Goal: Task Accomplishment & Management: Manage account settings

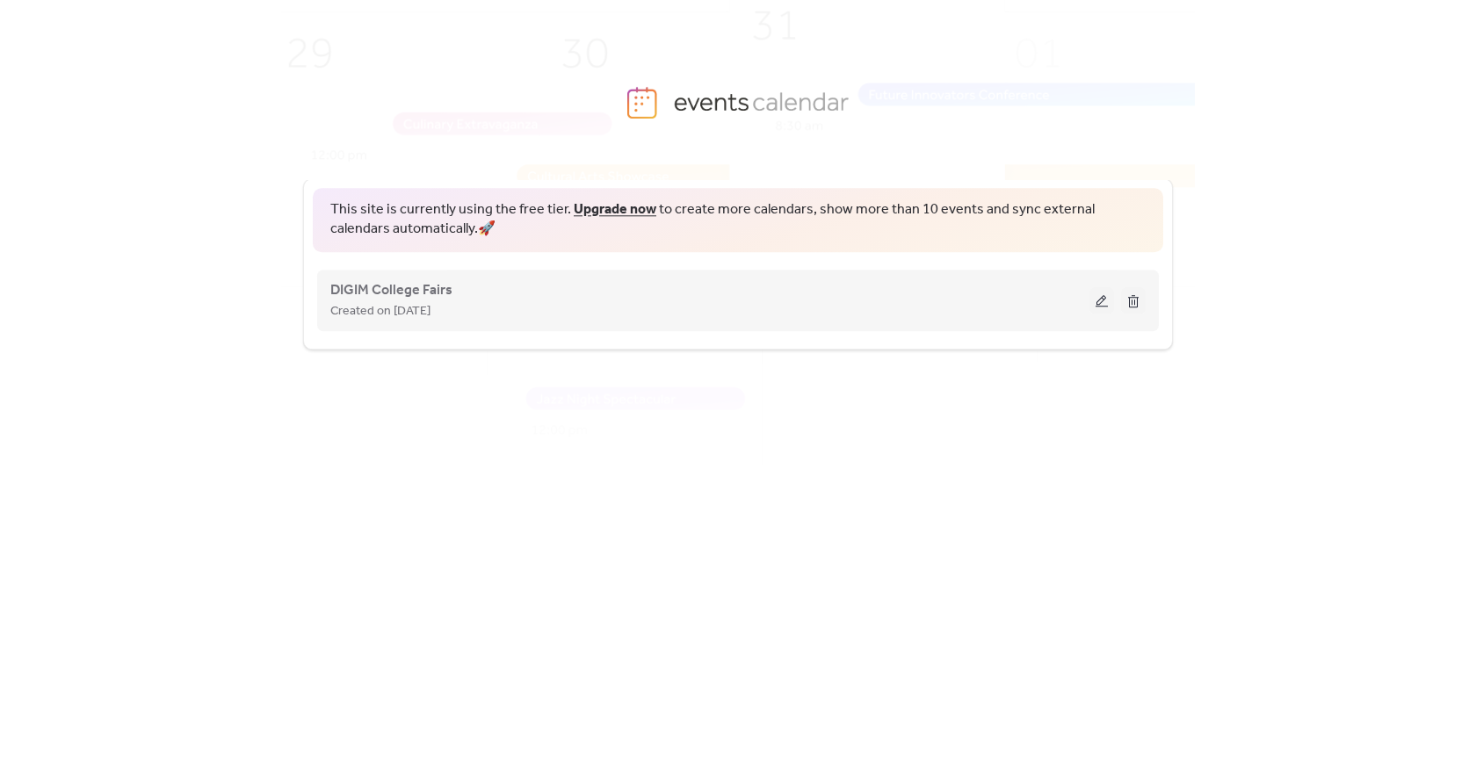
click at [428, 304] on span "Created on [DATE]" at bounding box center [380, 311] width 100 height 21
click at [401, 285] on span "DIGIM College Fairs" at bounding box center [391, 290] width 122 height 21
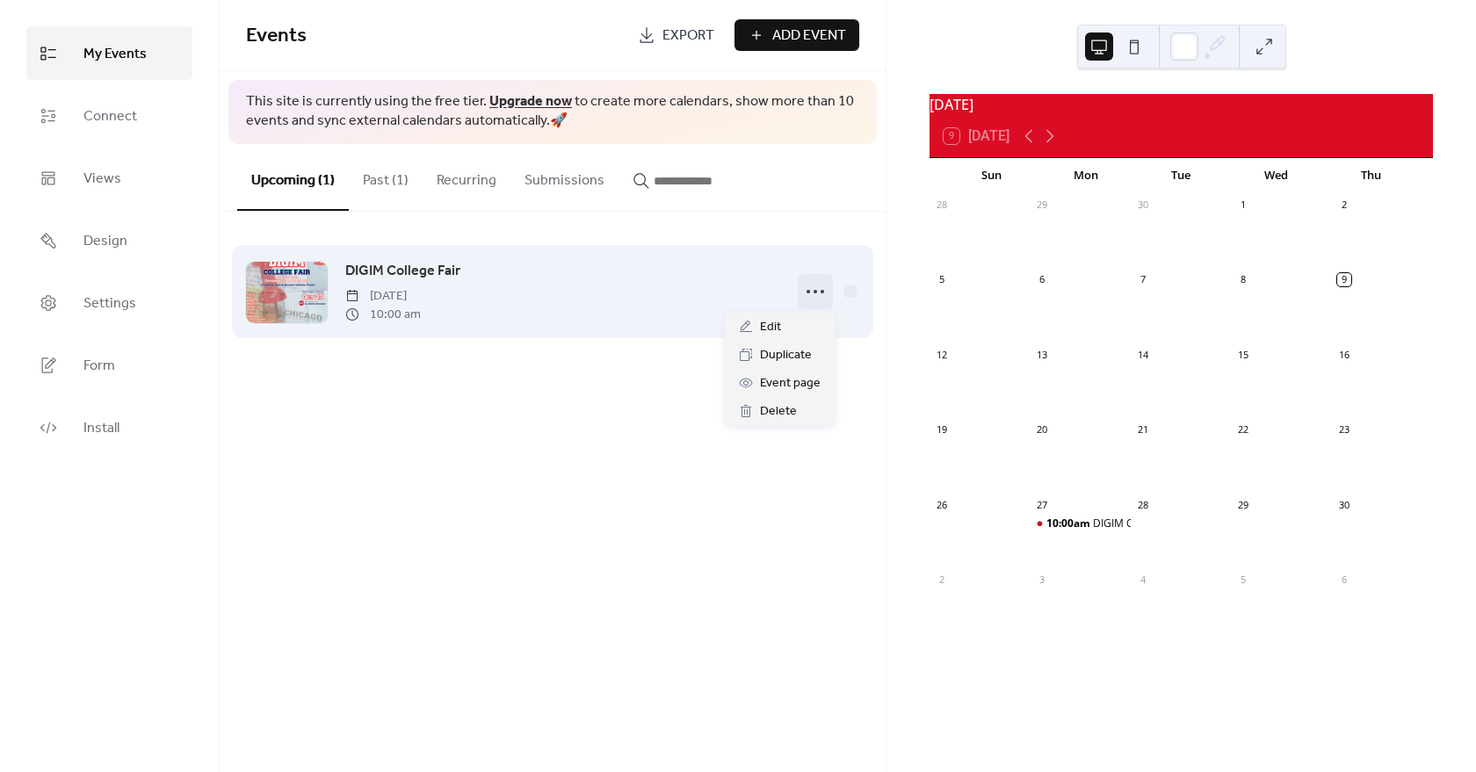
click at [807, 286] on icon at bounding box center [815, 292] width 28 height 28
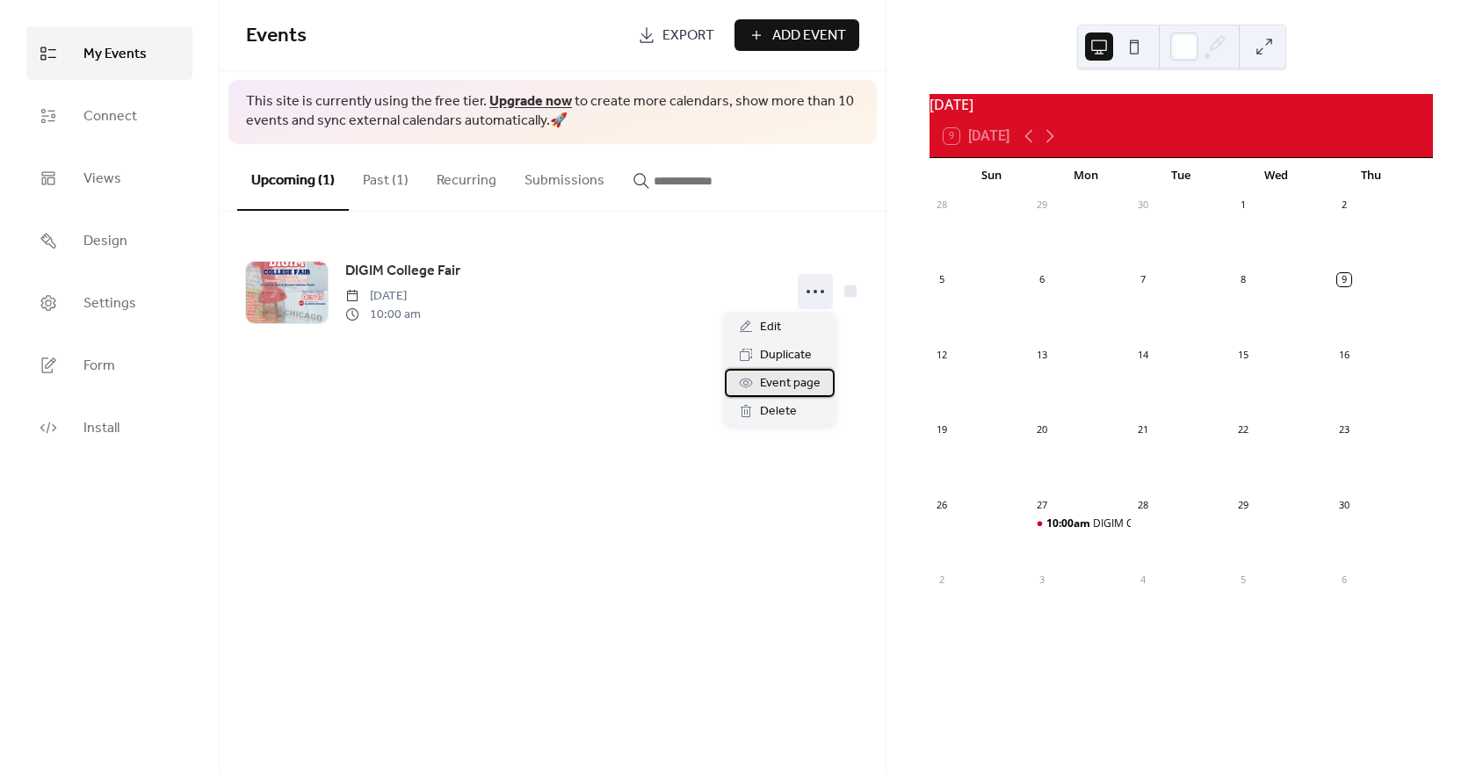
click at [804, 379] on span "Event page" at bounding box center [790, 383] width 61 height 21
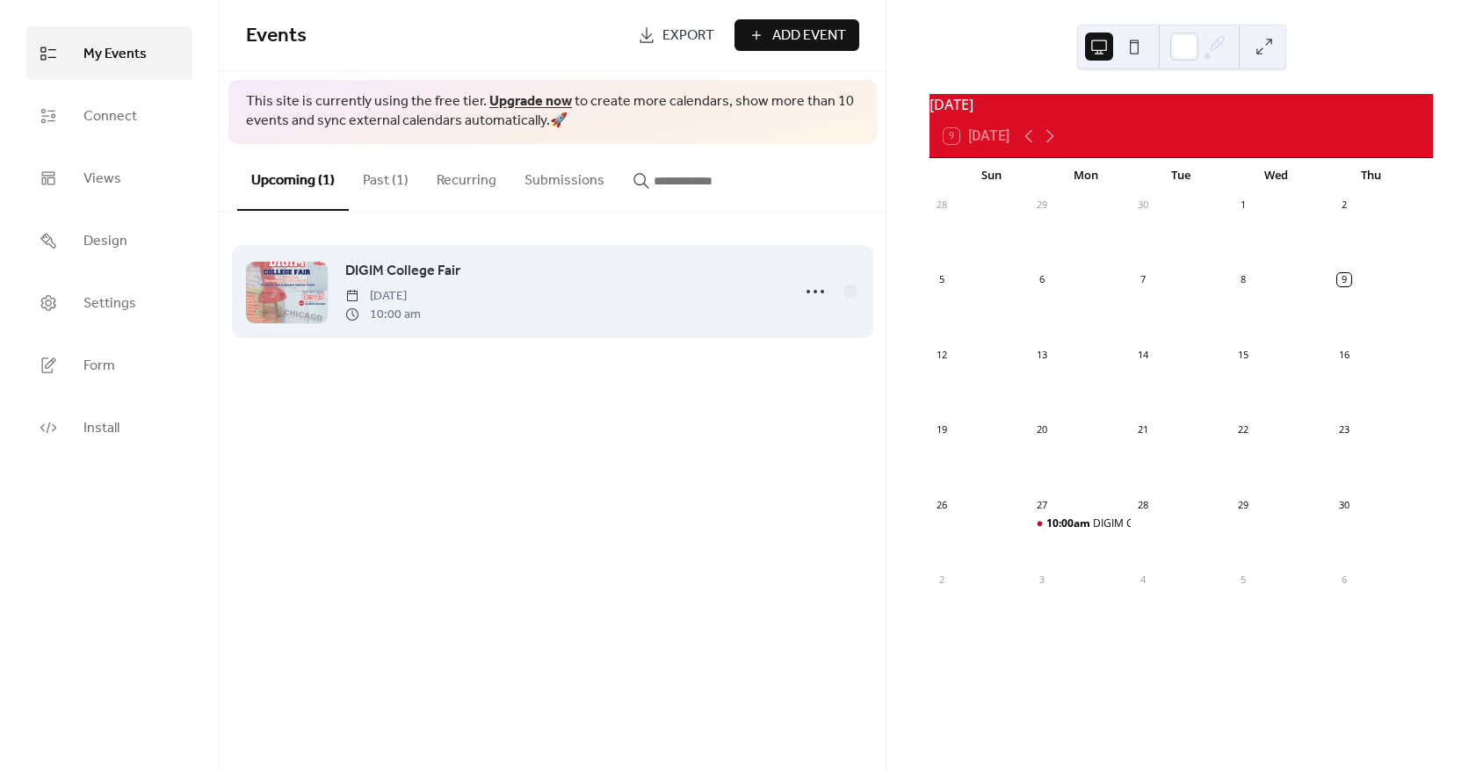
click at [279, 300] on div at bounding box center [287, 292] width 82 height 61
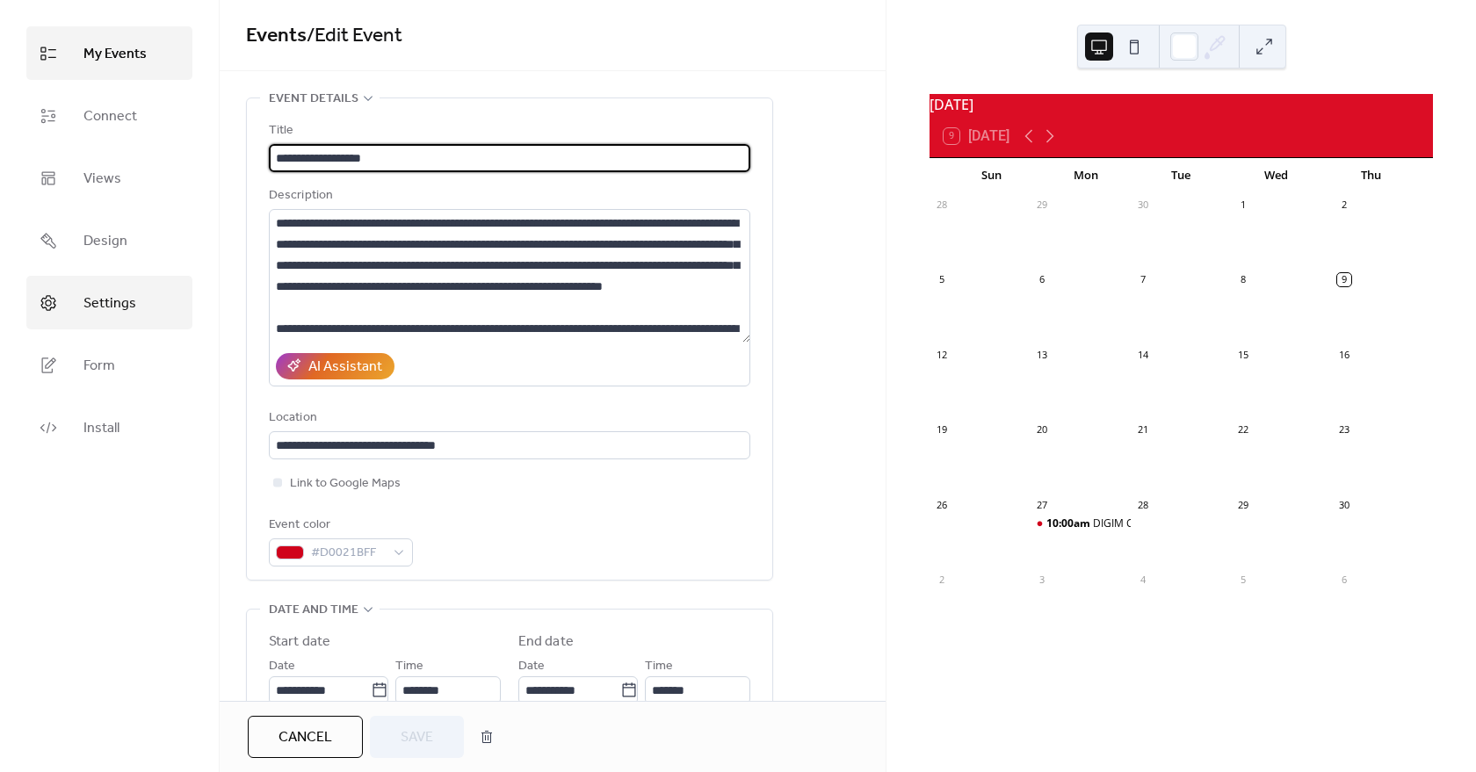
click at [126, 296] on span "Settings" at bounding box center [109, 303] width 53 height 27
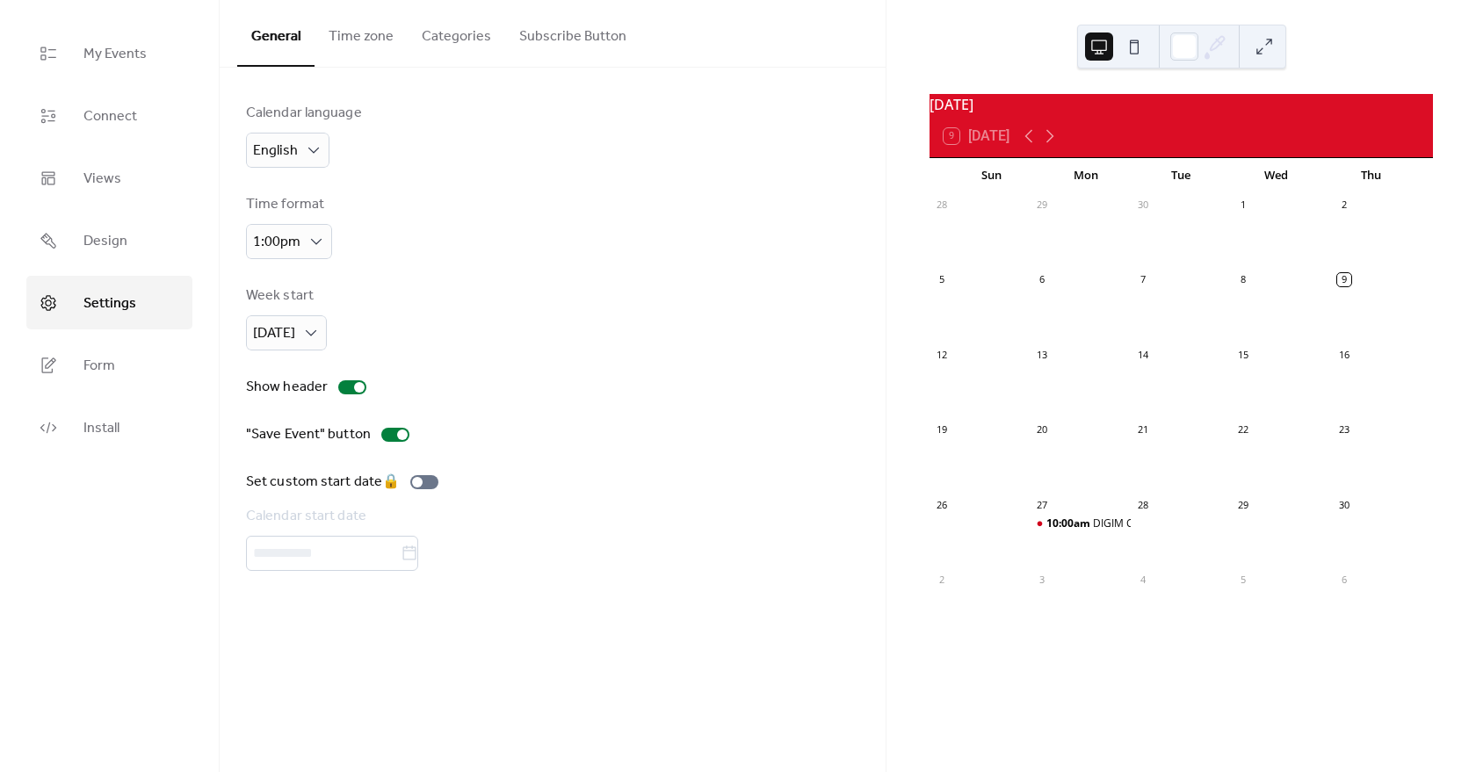
click at [461, 37] on button "Categories" at bounding box center [457, 32] width 98 height 65
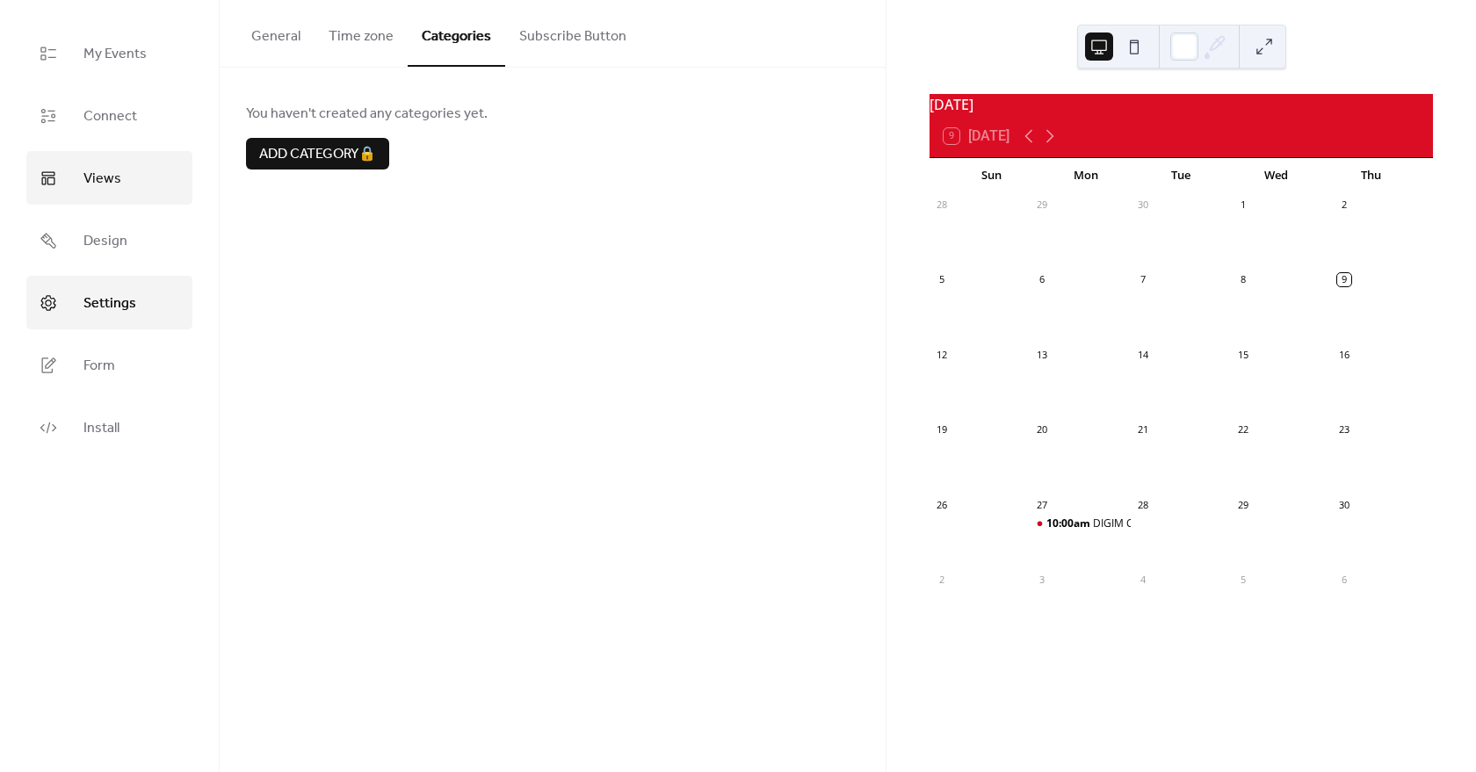
click at [113, 173] on span "Views" at bounding box center [102, 178] width 38 height 27
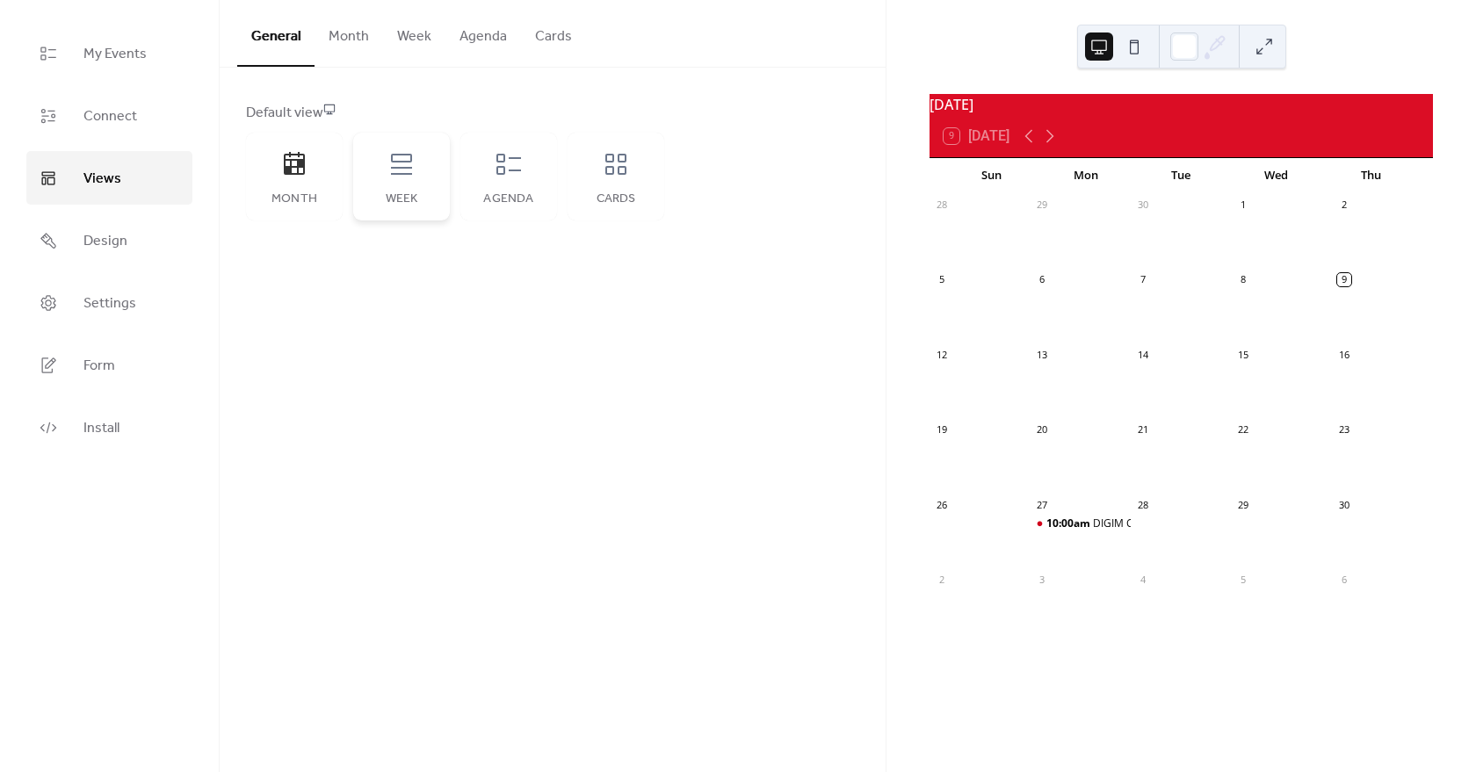
click at [403, 184] on div "Week" at bounding box center [401, 177] width 97 height 88
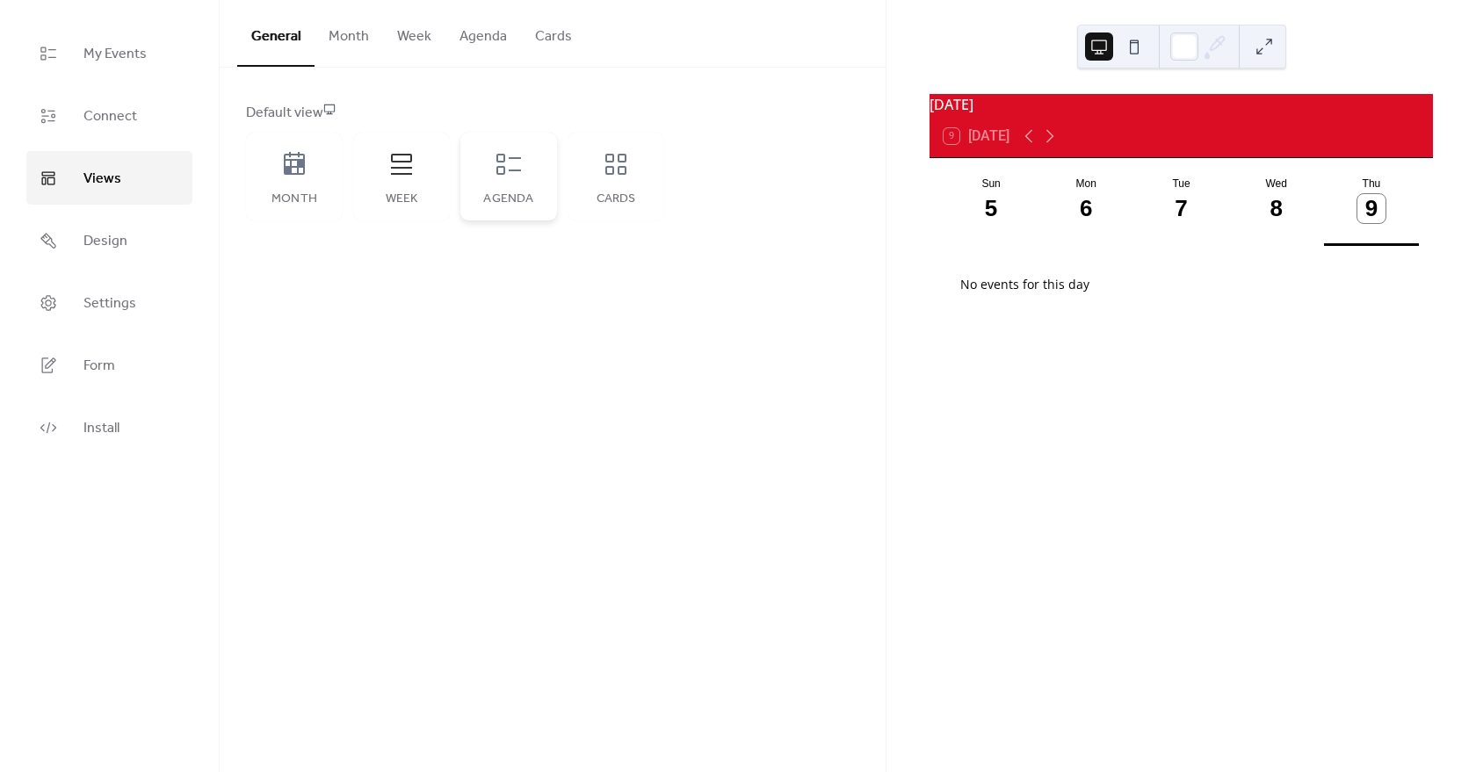
click at [489, 180] on div "Agenda" at bounding box center [508, 177] width 97 height 88
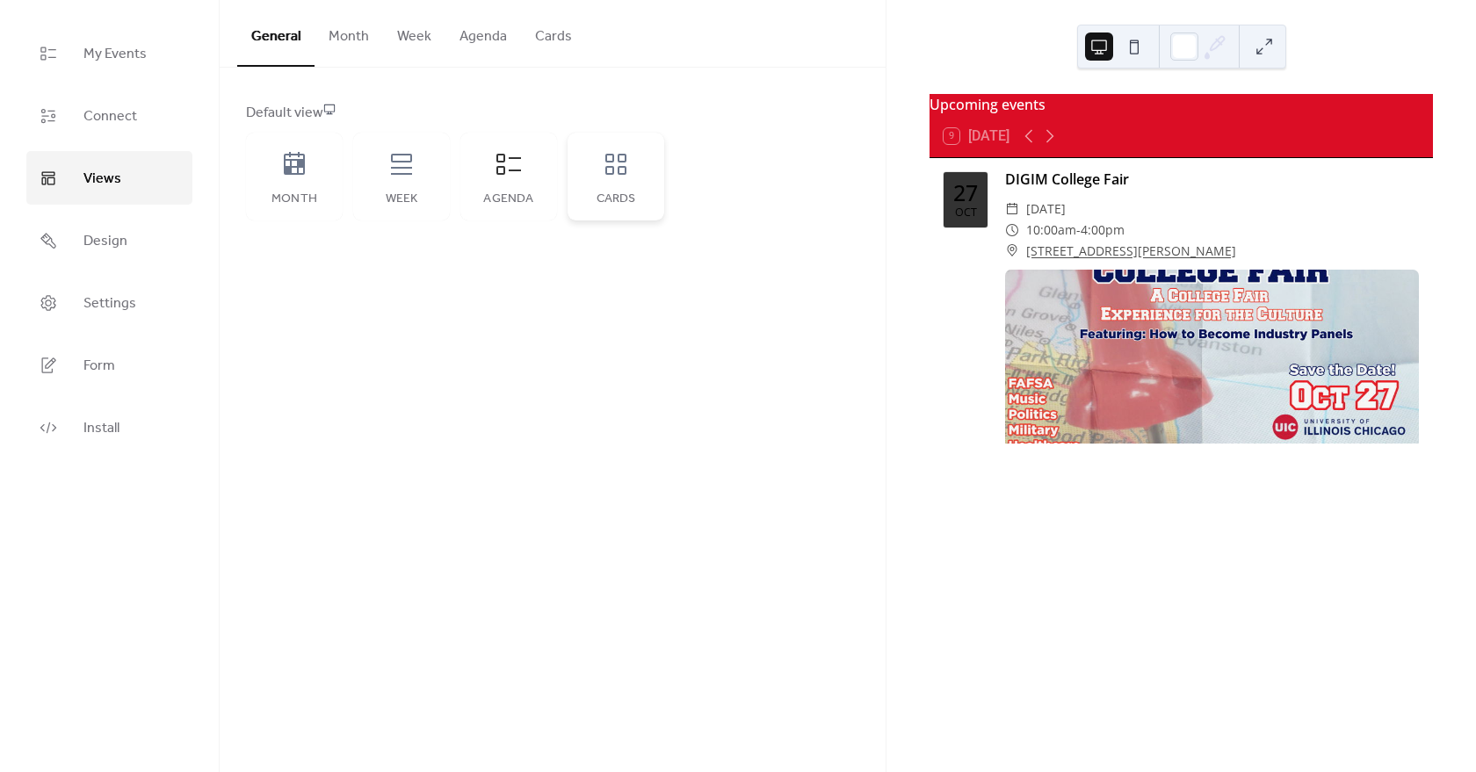
click at [636, 181] on div "Cards" at bounding box center [616, 177] width 97 height 88
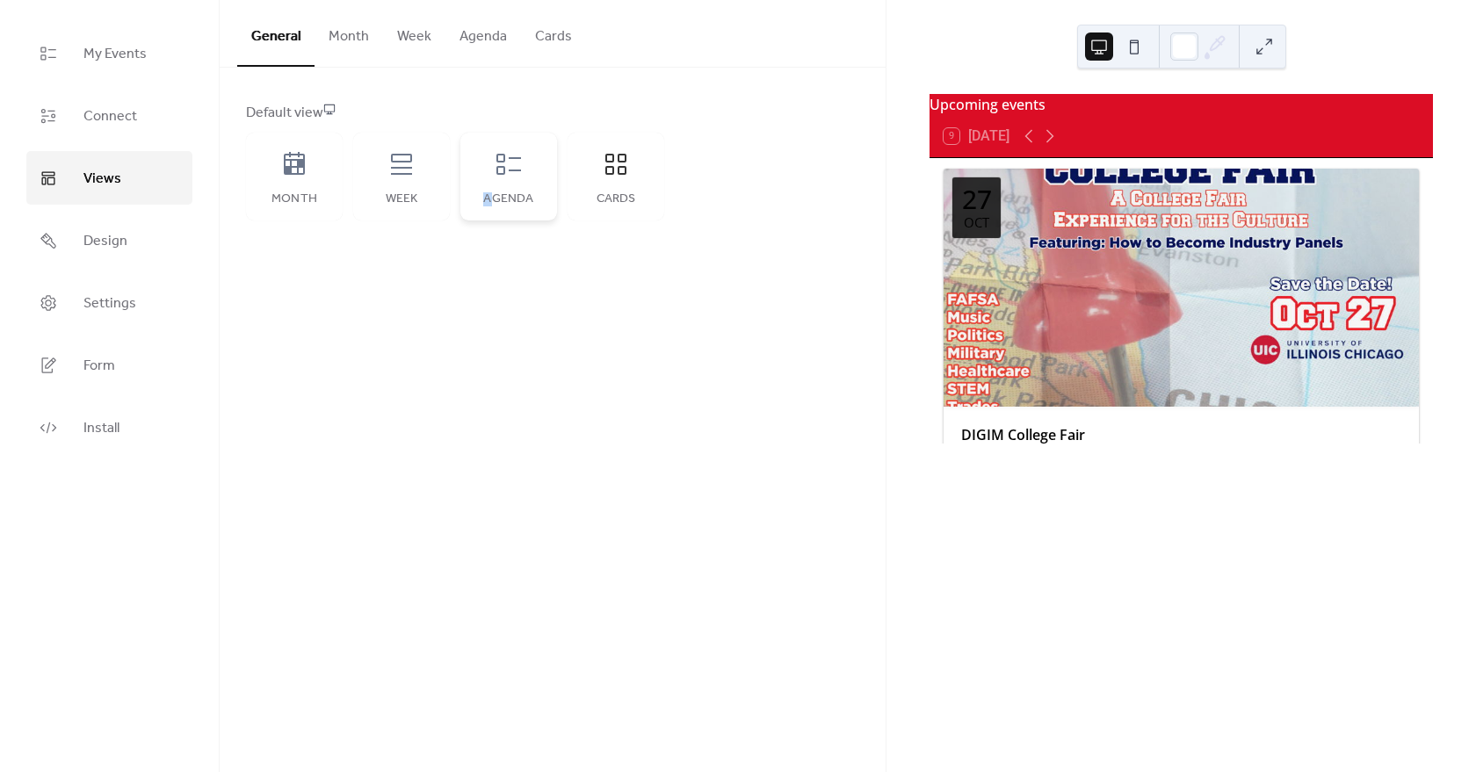
click at [488, 193] on div "Agenda" at bounding box center [508, 199] width 61 height 14
click at [508, 179] on div "Agenda" at bounding box center [508, 177] width 97 height 88
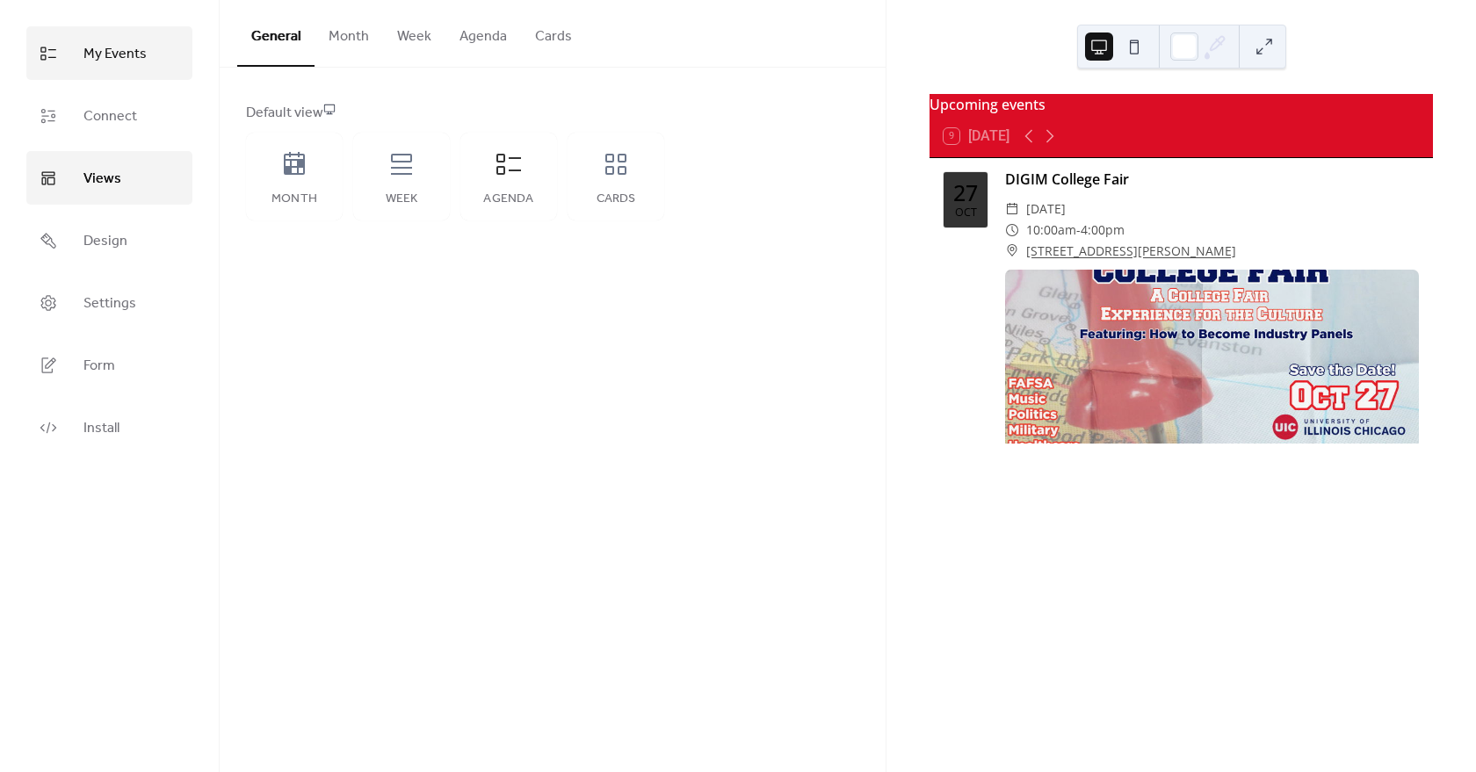
click at [148, 58] on link "My Events" at bounding box center [109, 53] width 166 height 54
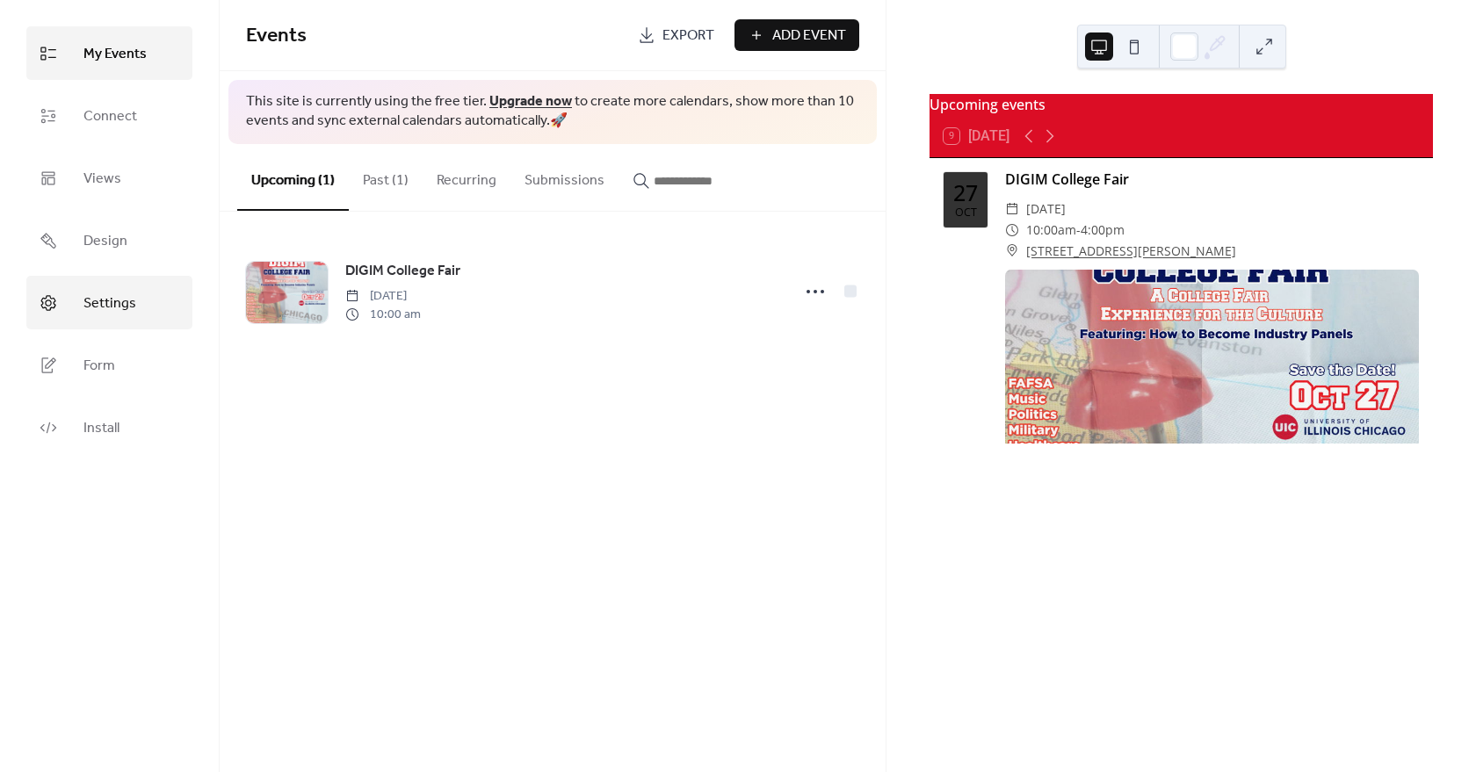
click at [99, 307] on span "Settings" at bounding box center [109, 303] width 53 height 27
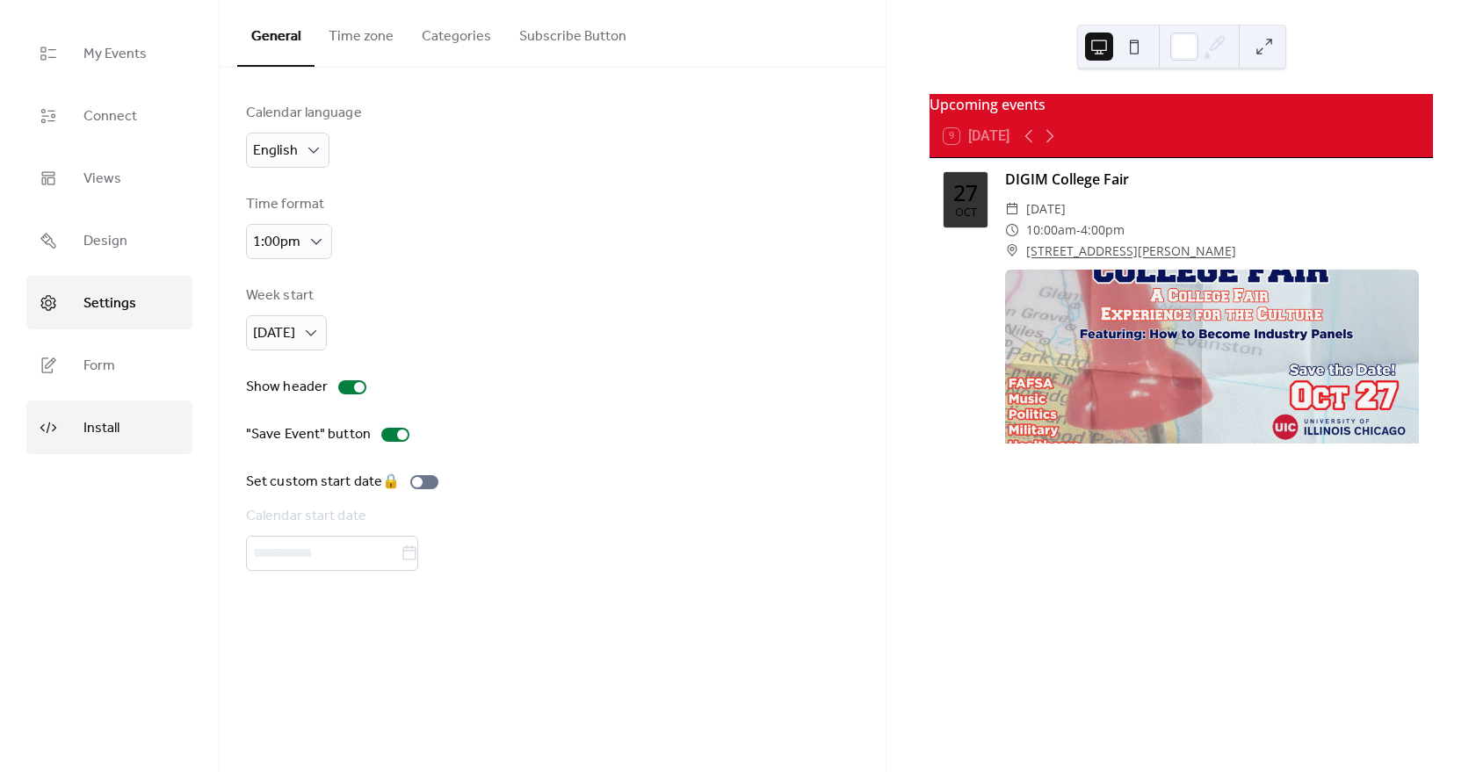
click at [104, 416] on span "Install" at bounding box center [101, 428] width 36 height 27
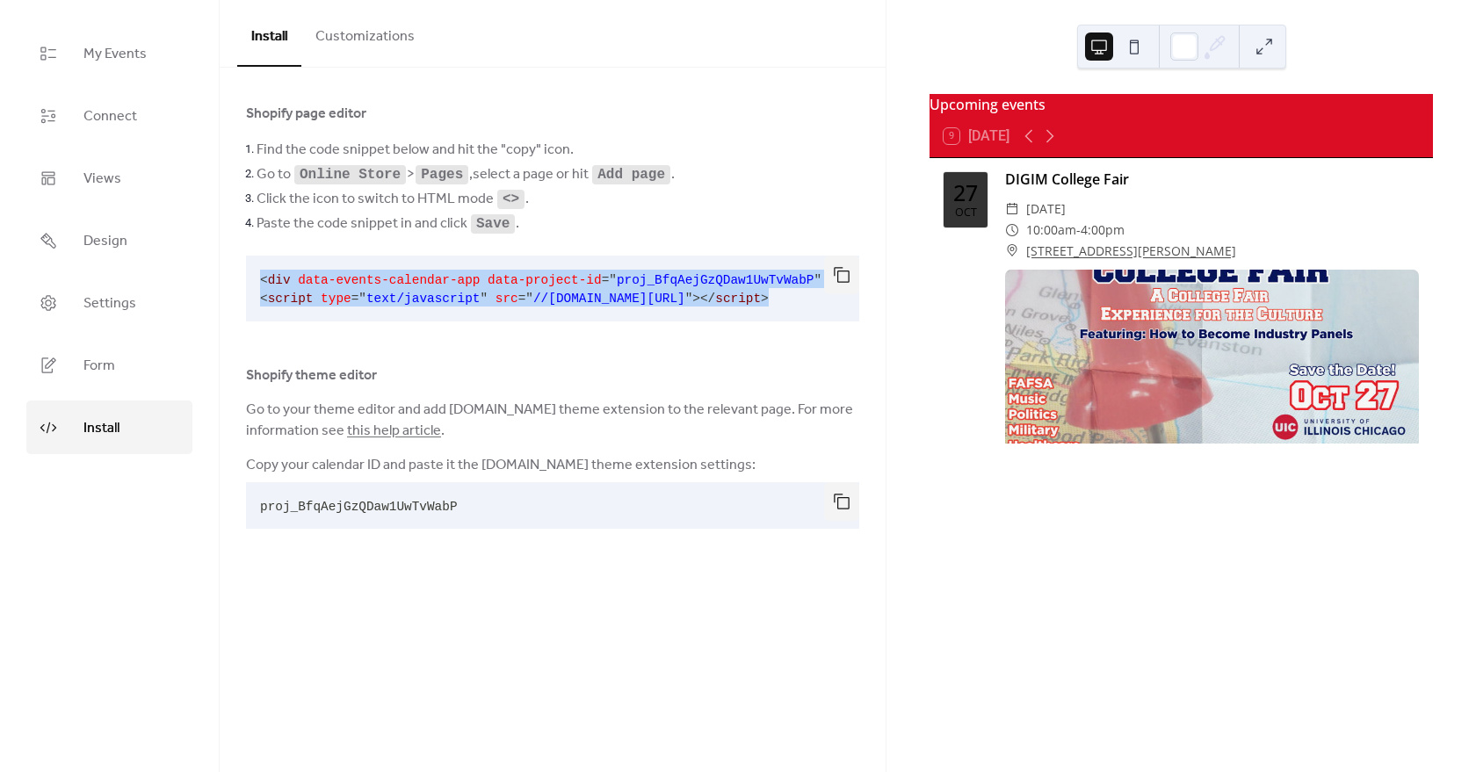
drag, startPoint x: 262, startPoint y: 278, endPoint x: 765, endPoint y: 323, distance: 505.5
click at [763, 322] on pre "< div data-events-calendar-app data-project-id = " proj_BfqAejGzQDaw1UwTvWabP "…" at bounding box center [538, 289] width 585 height 66
click at [842, 278] on button "button" at bounding box center [841, 275] width 35 height 39
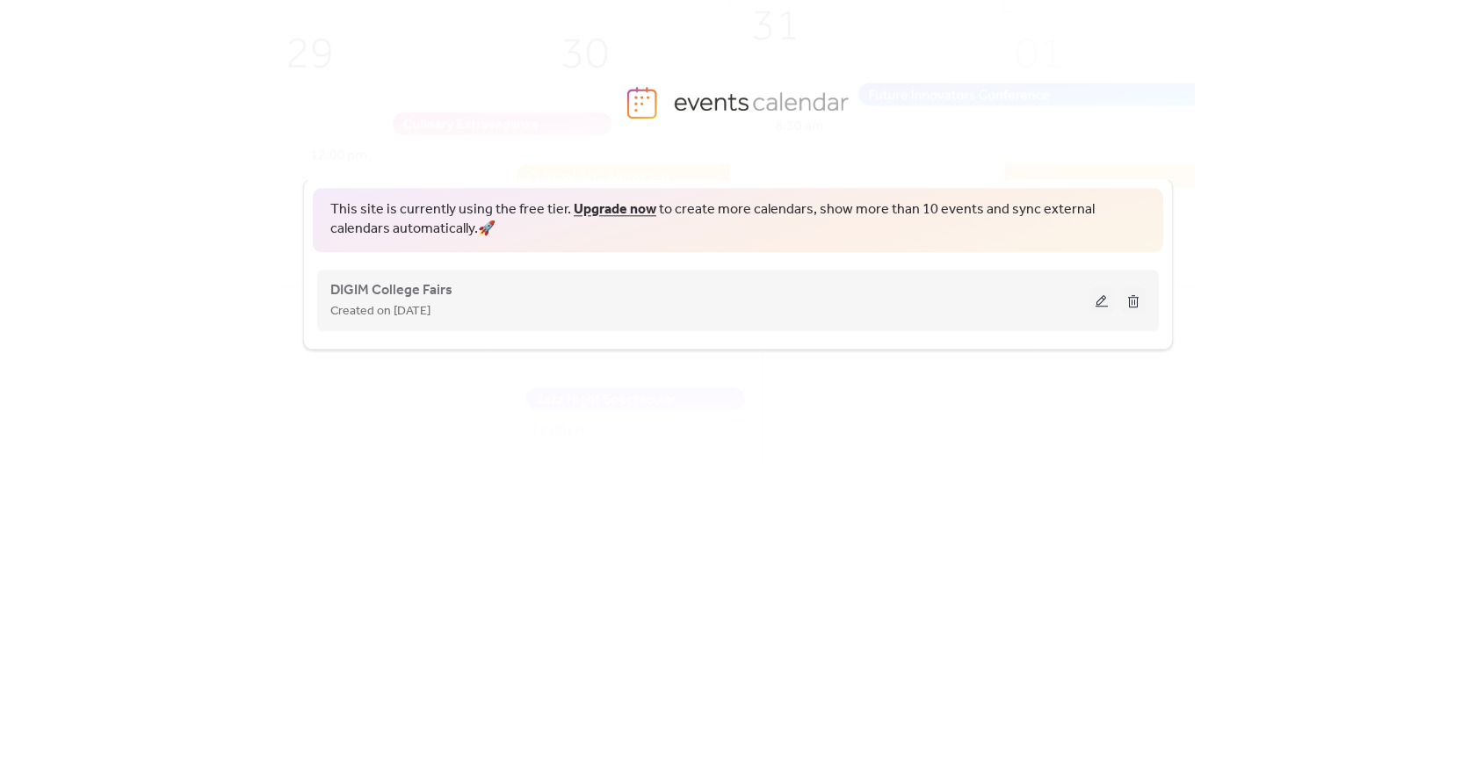
click at [456, 295] on div "DIGIM College Fairs Created on [DATE]" at bounding box center [709, 300] width 759 height 42
click at [495, 287] on div "DIGIM College Fairs Created on [DATE]" at bounding box center [709, 300] width 759 height 42
click at [423, 294] on span "DIGIM College Fairs" at bounding box center [391, 290] width 122 height 21
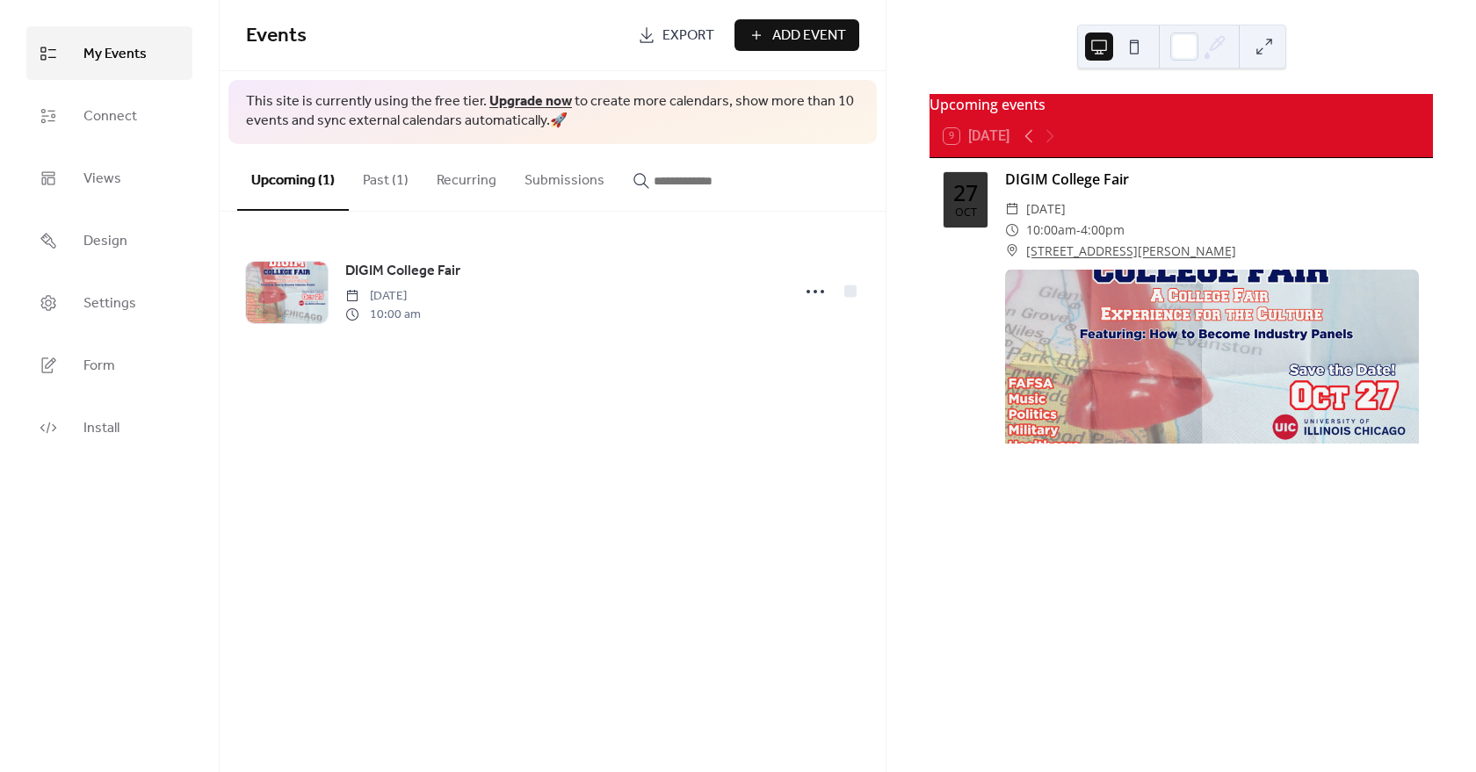
click at [665, 401] on div "Events Export Add Event This site is currently using the free tier. Upgrade now…" at bounding box center [553, 386] width 666 height 772
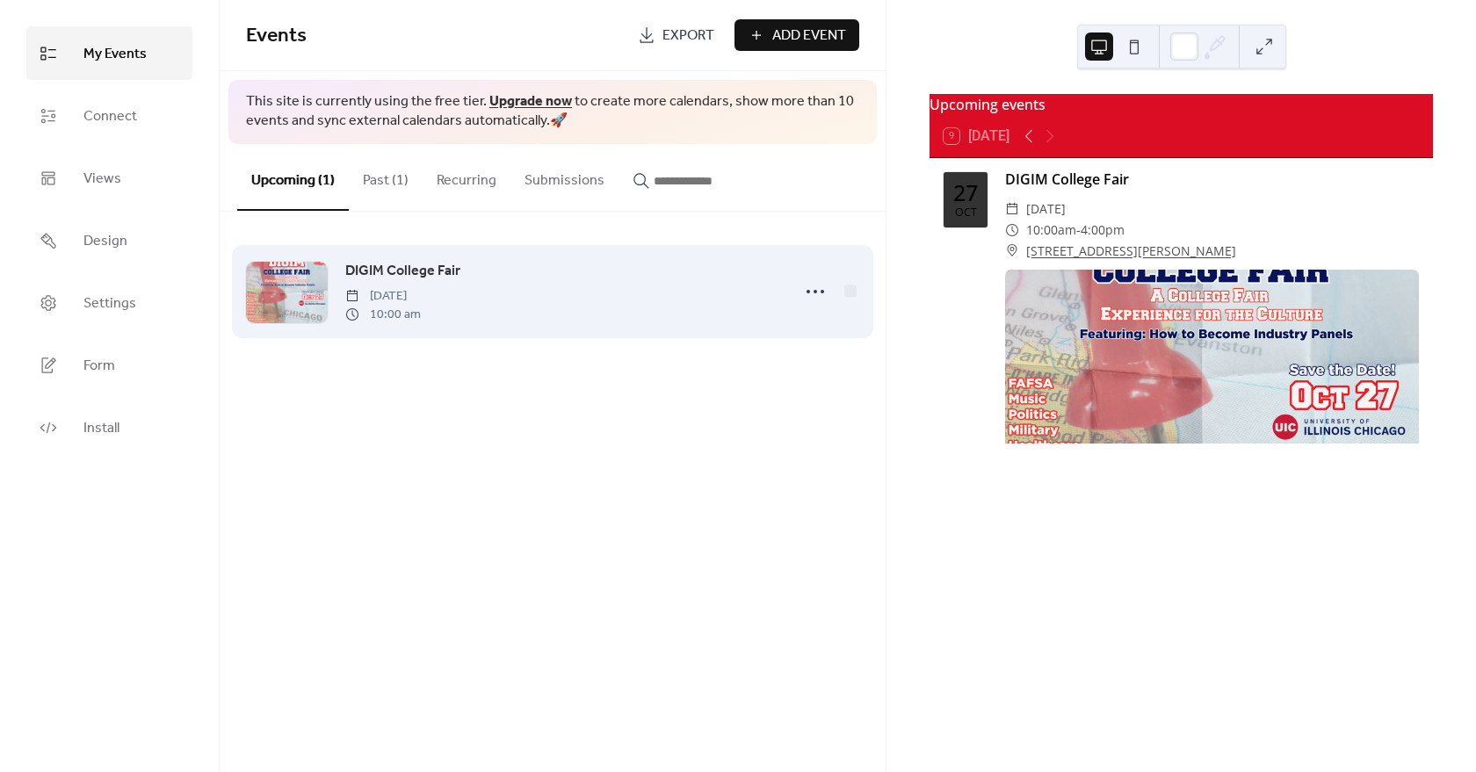
click at [424, 263] on span "DIGIM College Fair" at bounding box center [402, 271] width 115 height 21
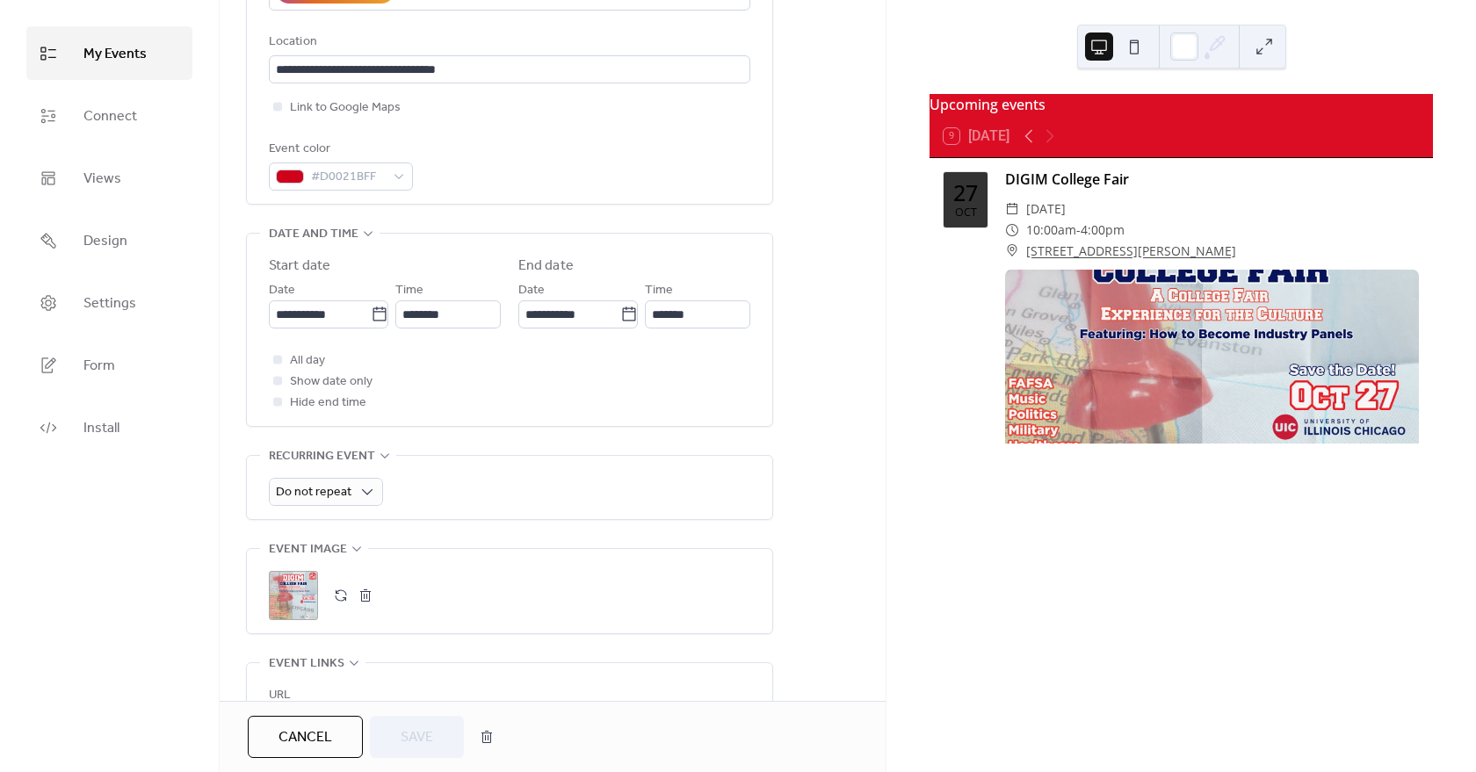
scroll to position [757, 0]
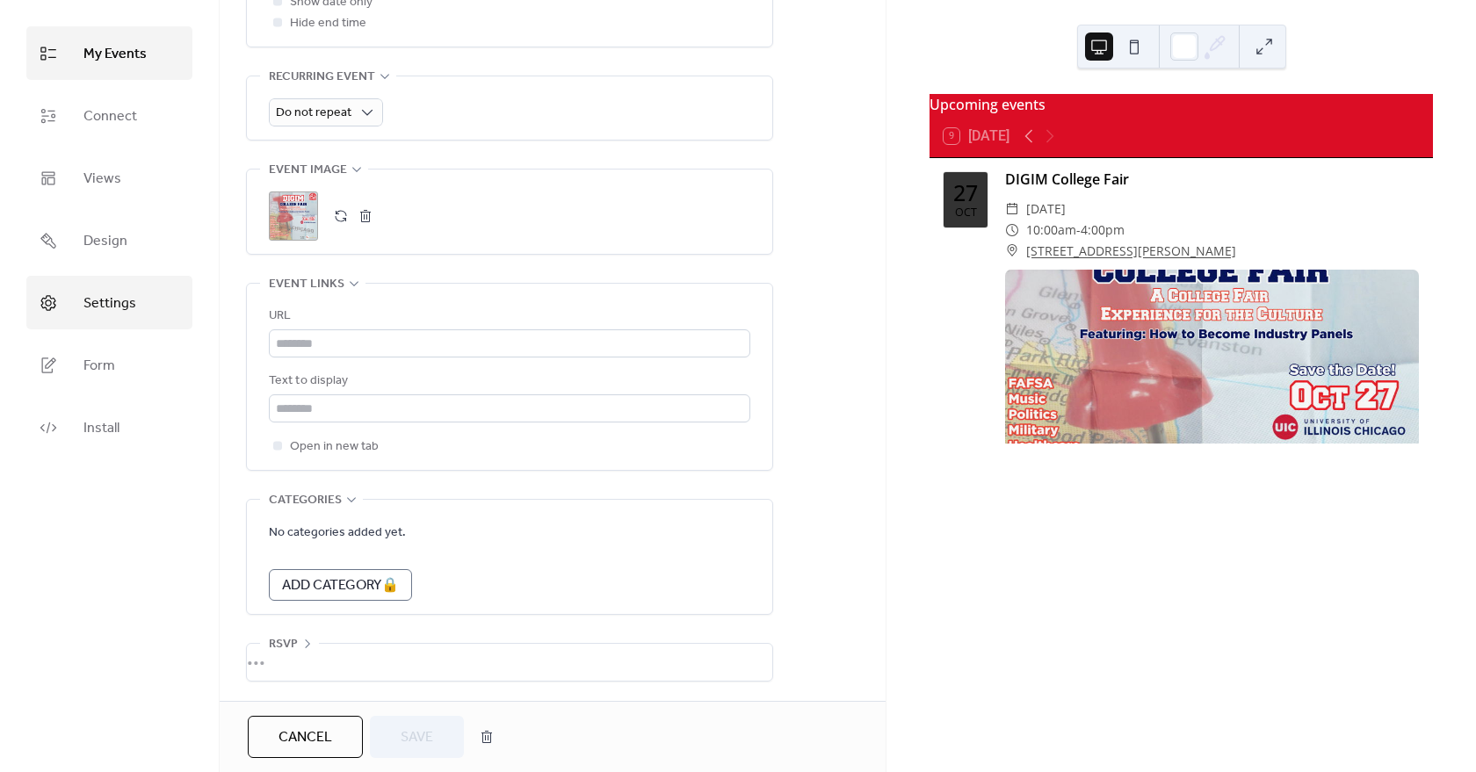
click at [87, 308] on span "Settings" at bounding box center [109, 303] width 53 height 27
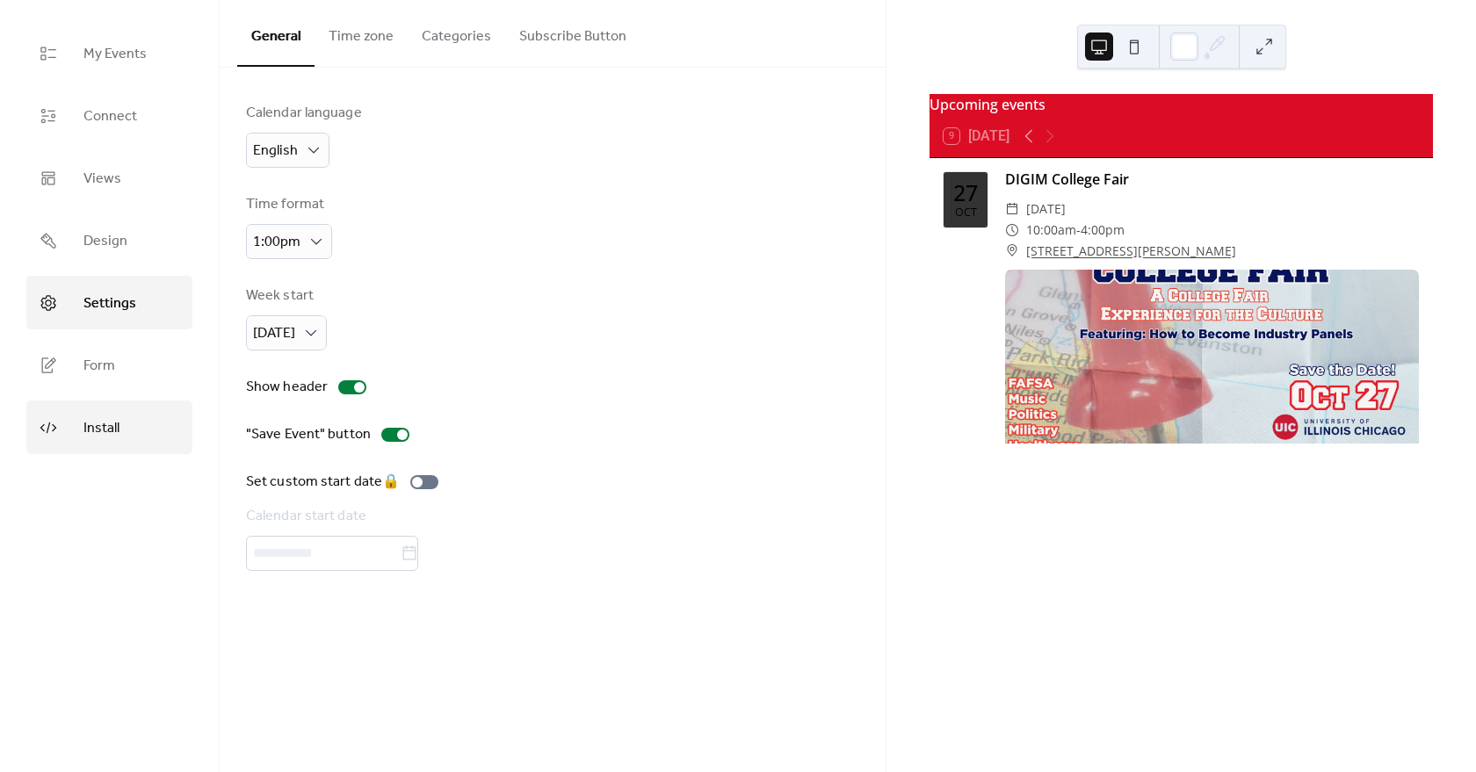
click at [117, 430] on span "Install" at bounding box center [101, 428] width 36 height 27
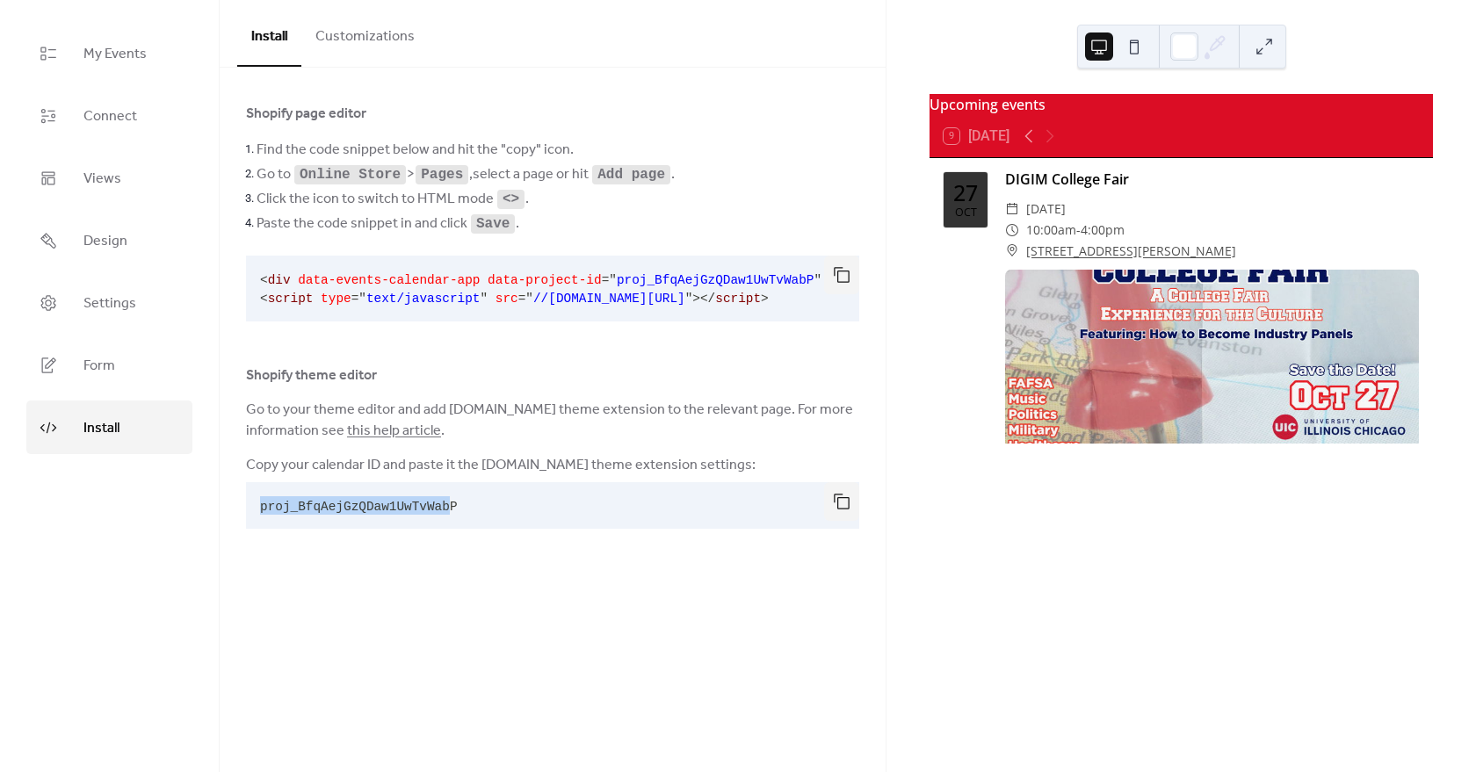
drag, startPoint x: 452, startPoint y: 510, endPoint x: 373, endPoint y: 500, distance: 79.7
click at [257, 509] on pre "proj_BfqAejGzQDaw1UwTvWabP" at bounding box center [538, 505] width 585 height 47
click at [840, 505] on button "button" at bounding box center [841, 501] width 35 height 39
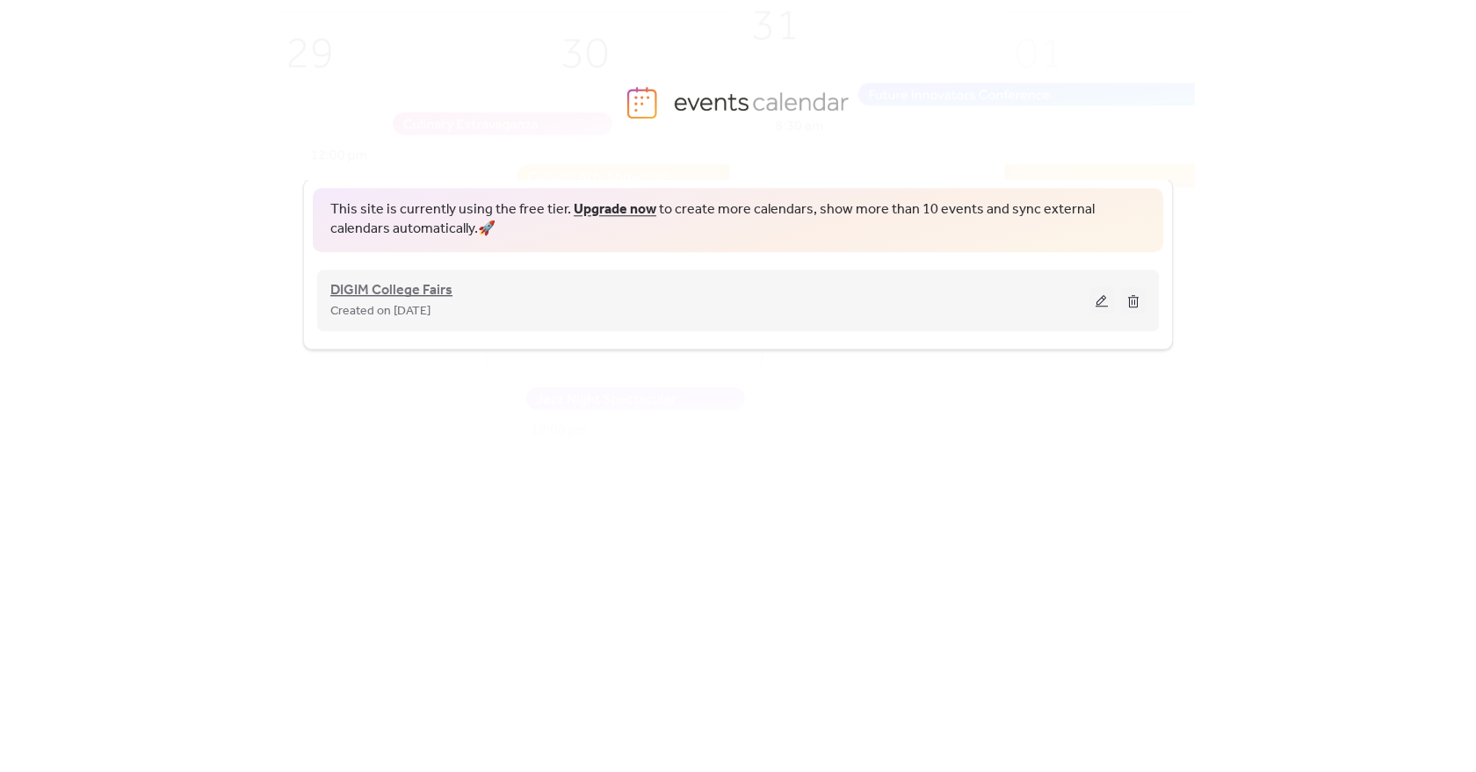
click at [411, 281] on span "DIGIM College Fairs" at bounding box center [391, 290] width 122 height 21
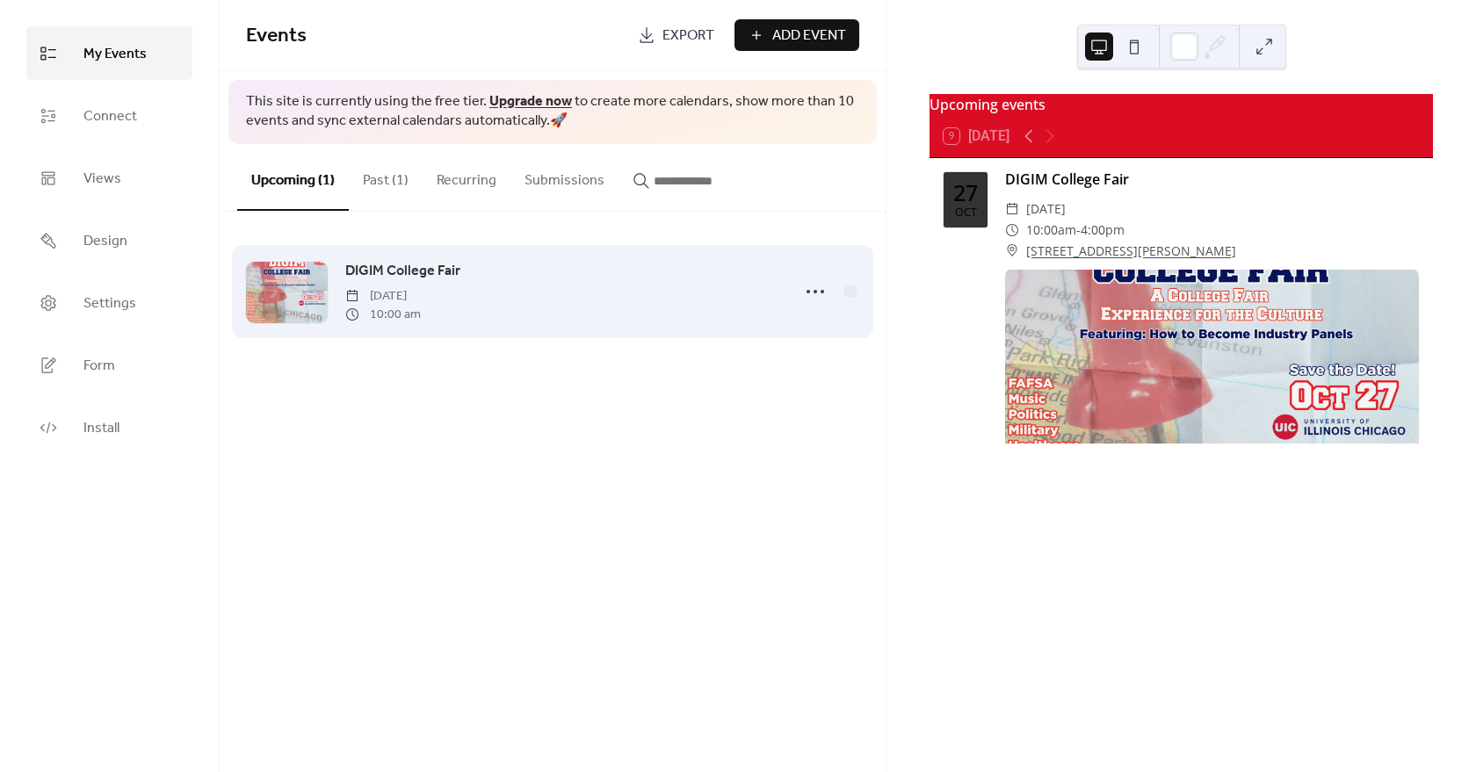
click at [298, 310] on div at bounding box center [287, 292] width 82 height 61
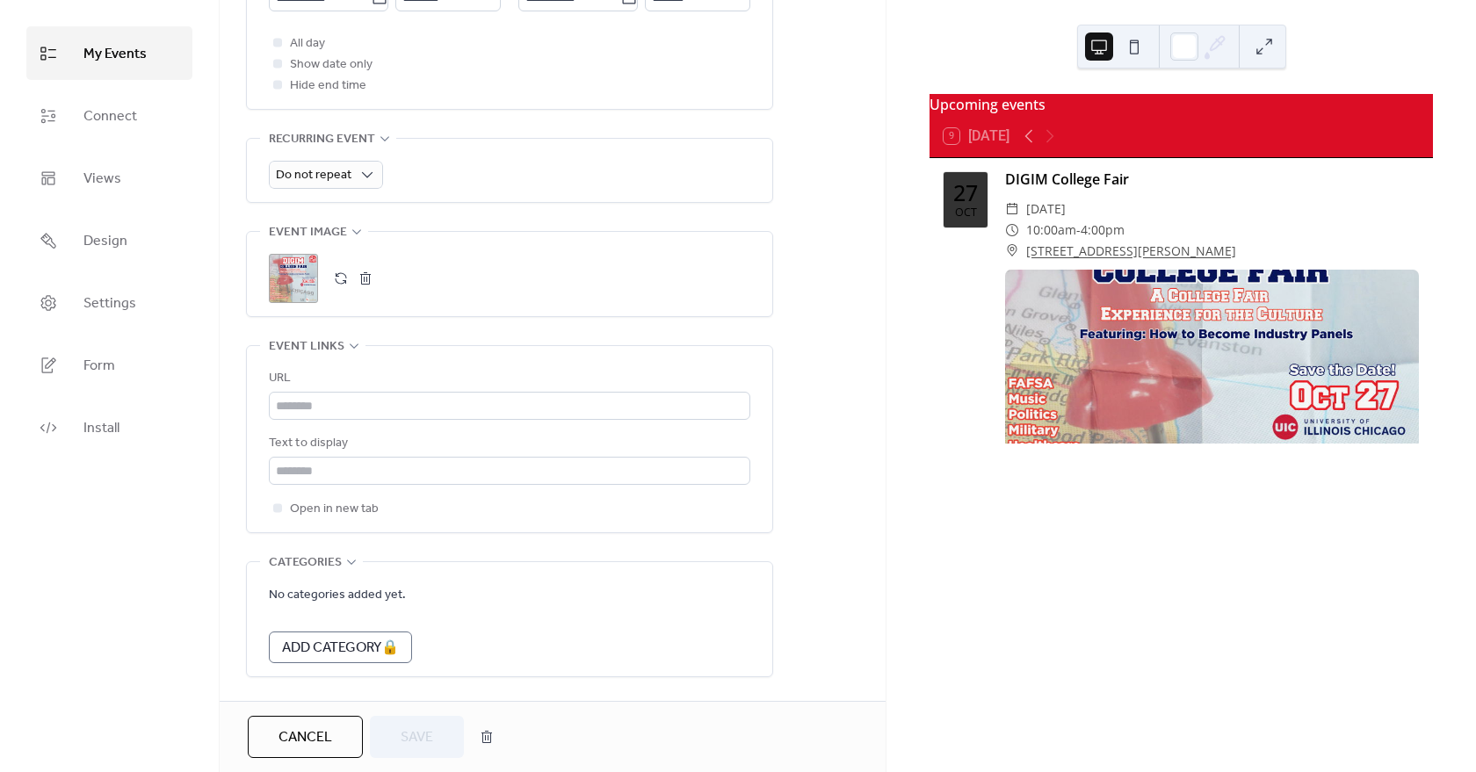
scroll to position [757, 0]
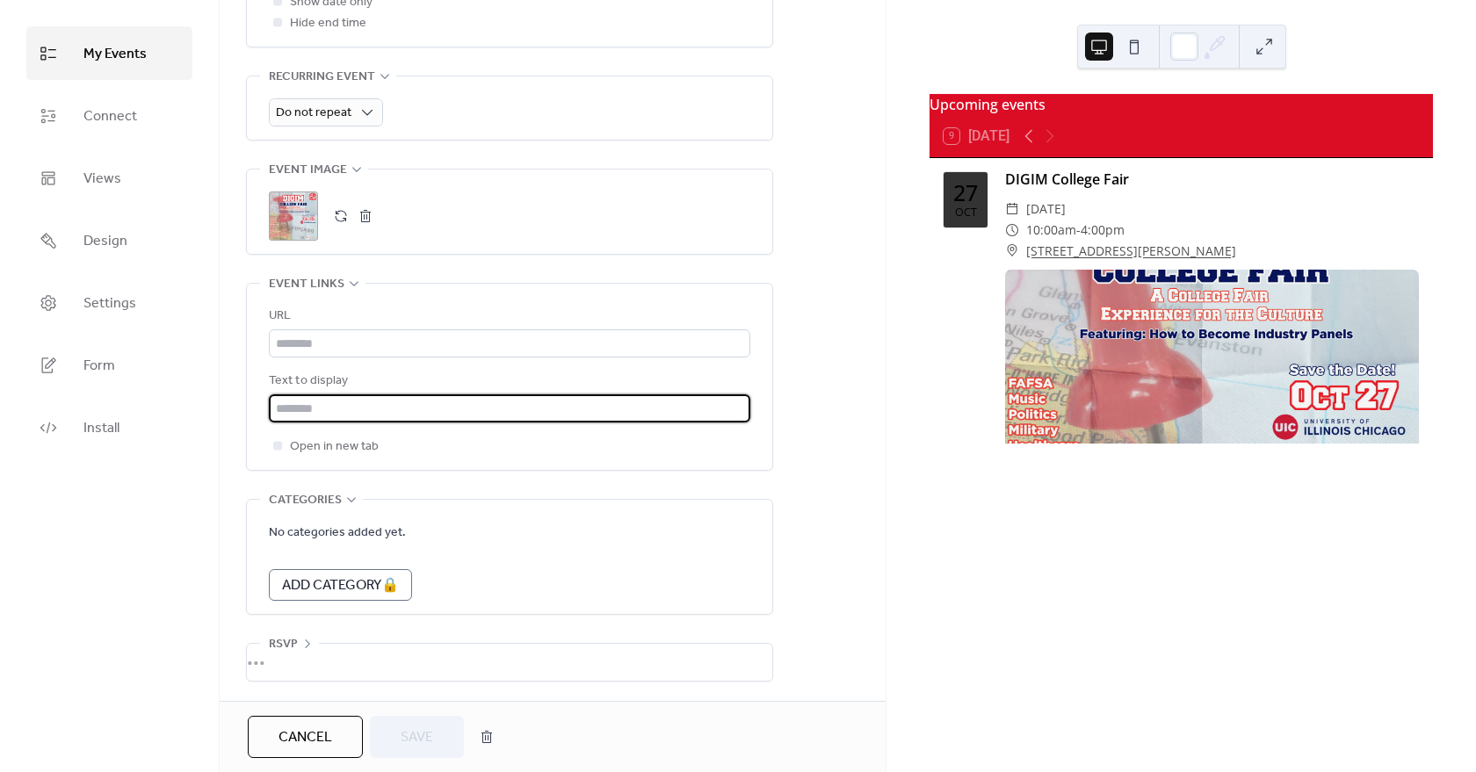
click at [375, 415] on input "text" at bounding box center [509, 408] width 481 height 28
click at [356, 344] on input "text" at bounding box center [509, 343] width 481 height 28
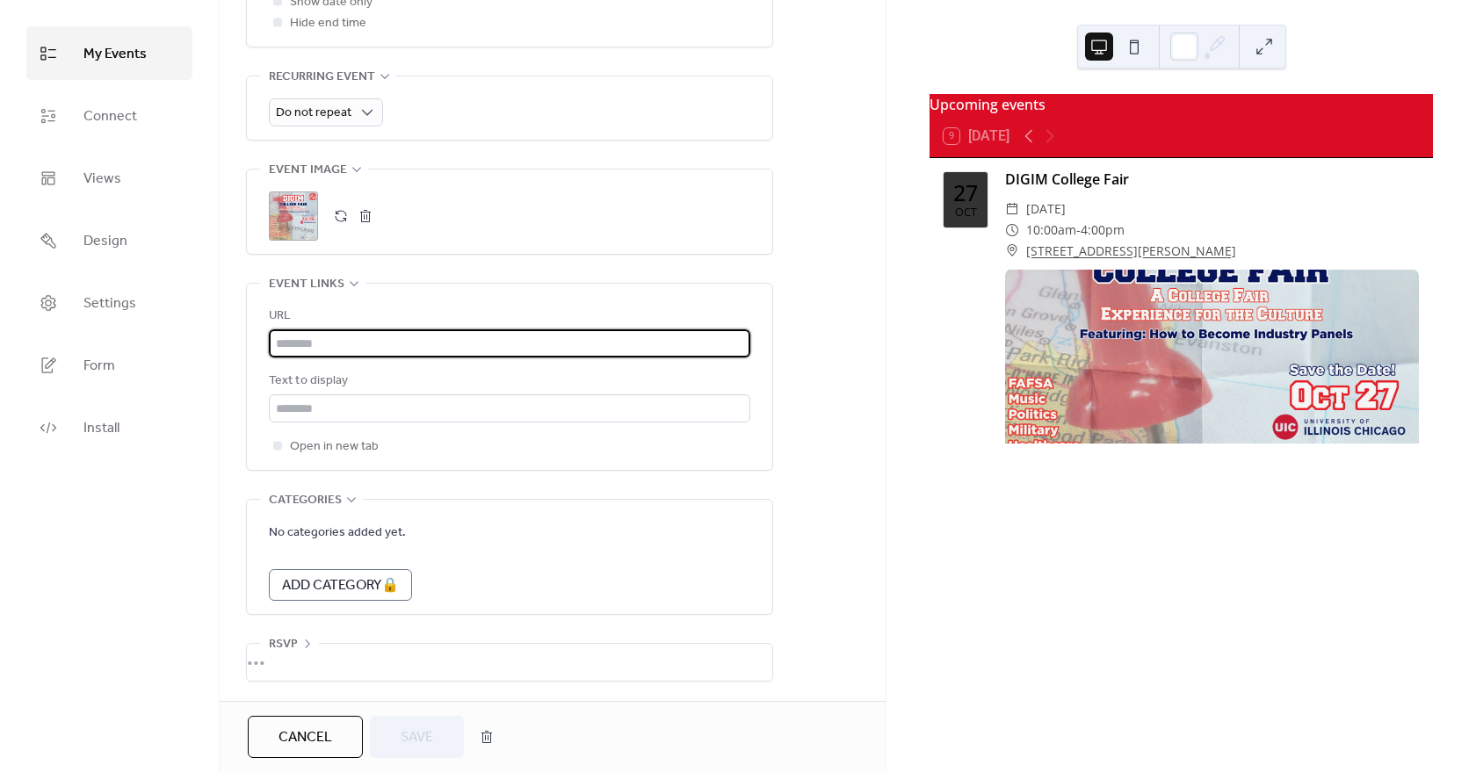
paste input "**********"
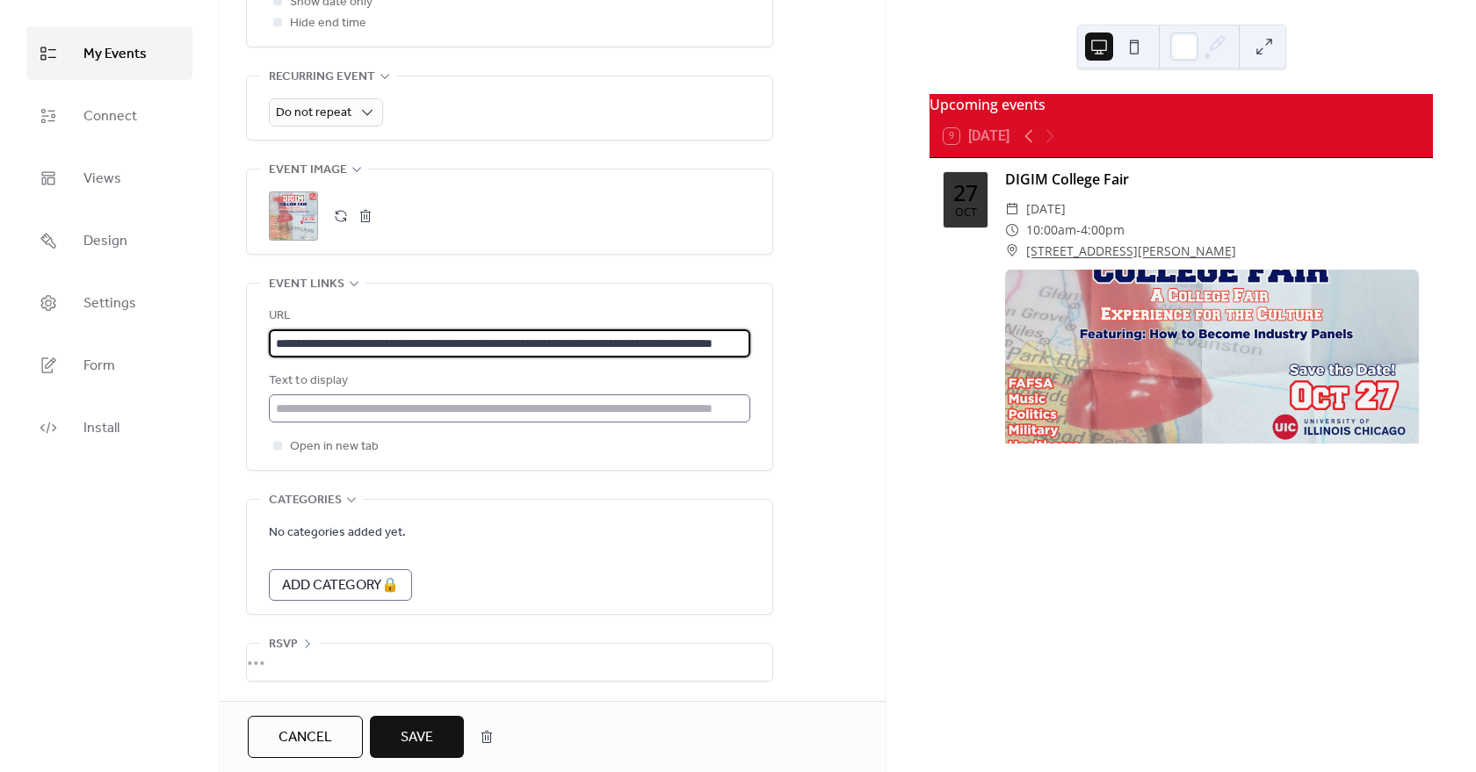
type input "**********"
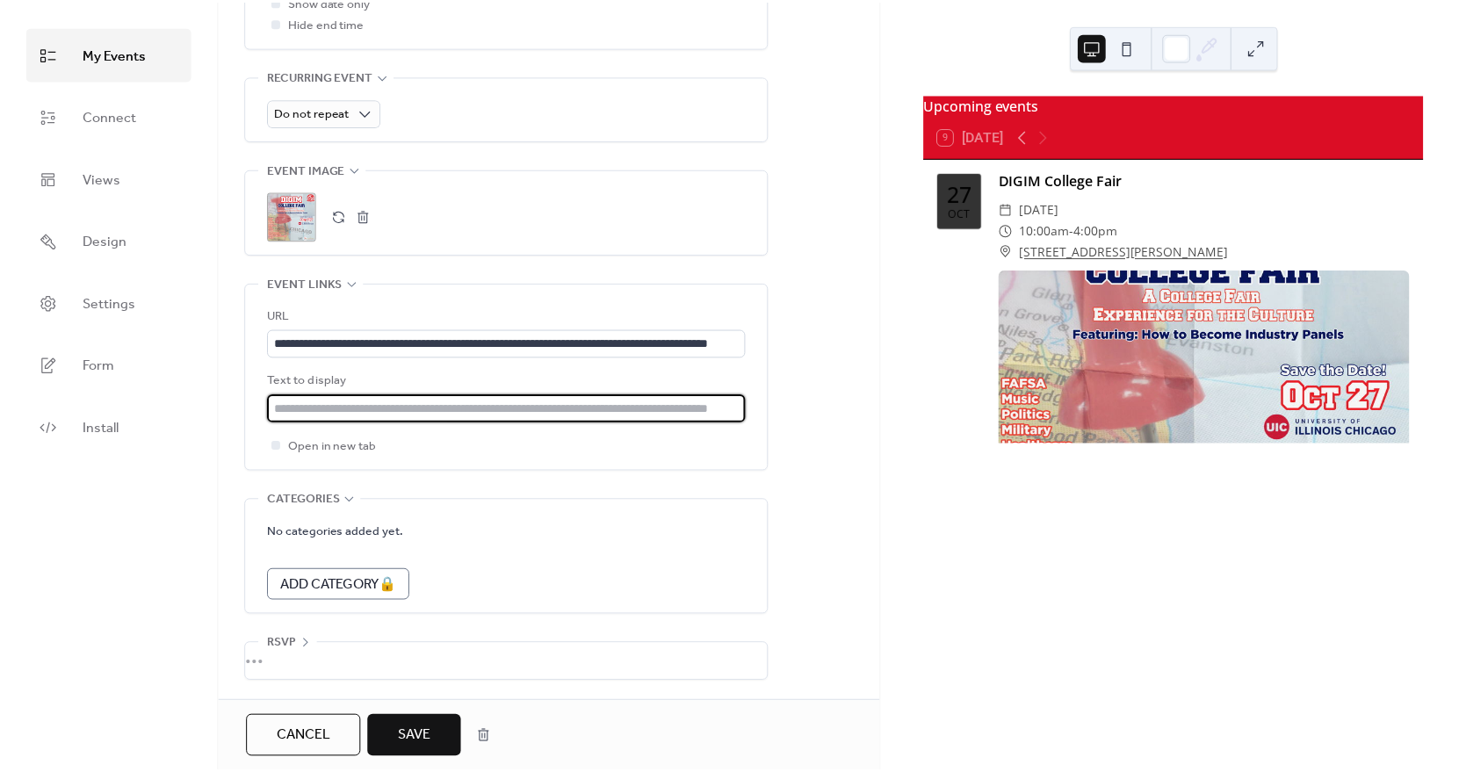
scroll to position [0, 0]
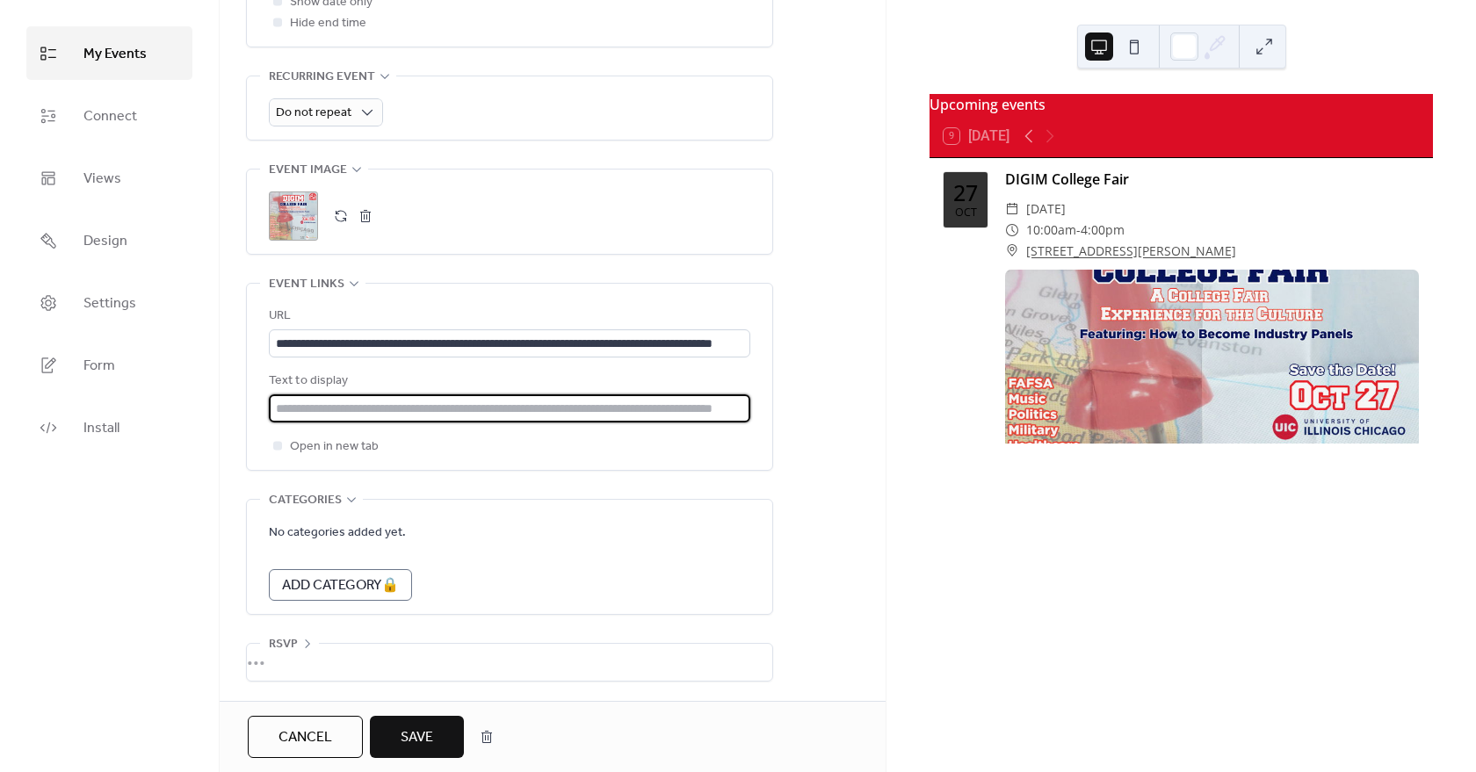
click at [344, 406] on input "text" at bounding box center [509, 408] width 481 height 28
type input "**********"
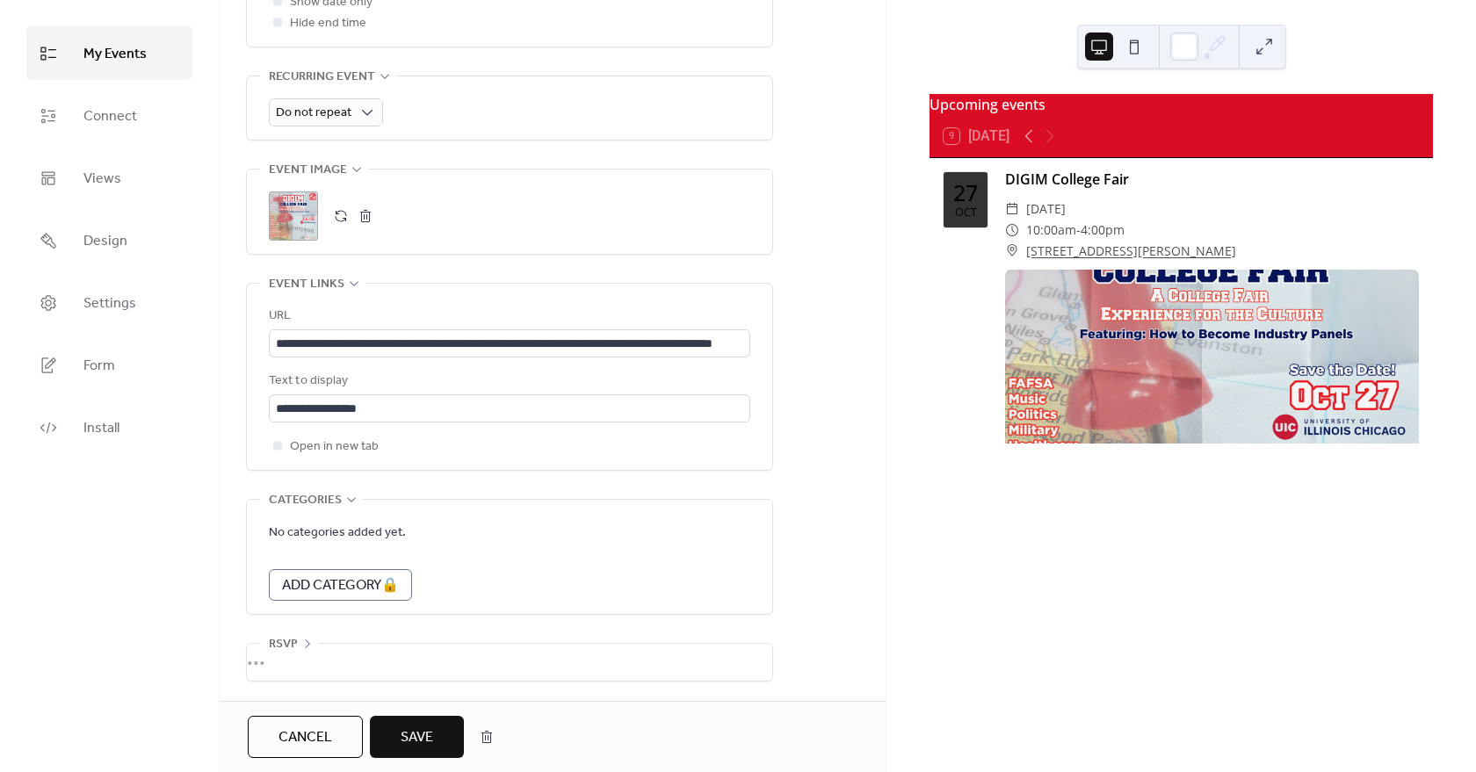
click at [405, 738] on span "Save" at bounding box center [417, 737] width 33 height 21
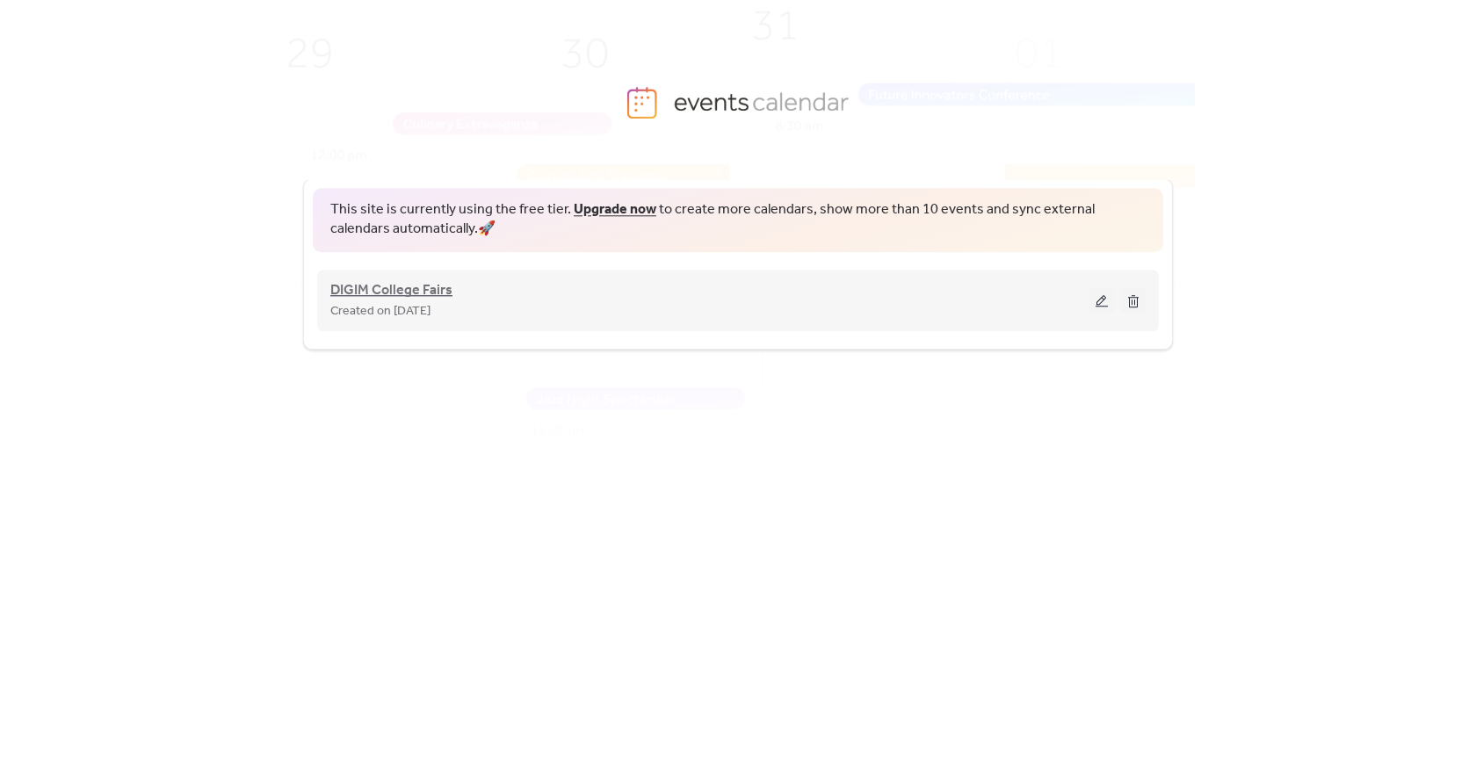
click at [444, 295] on span "DIGIM College Fairs" at bounding box center [391, 290] width 122 height 21
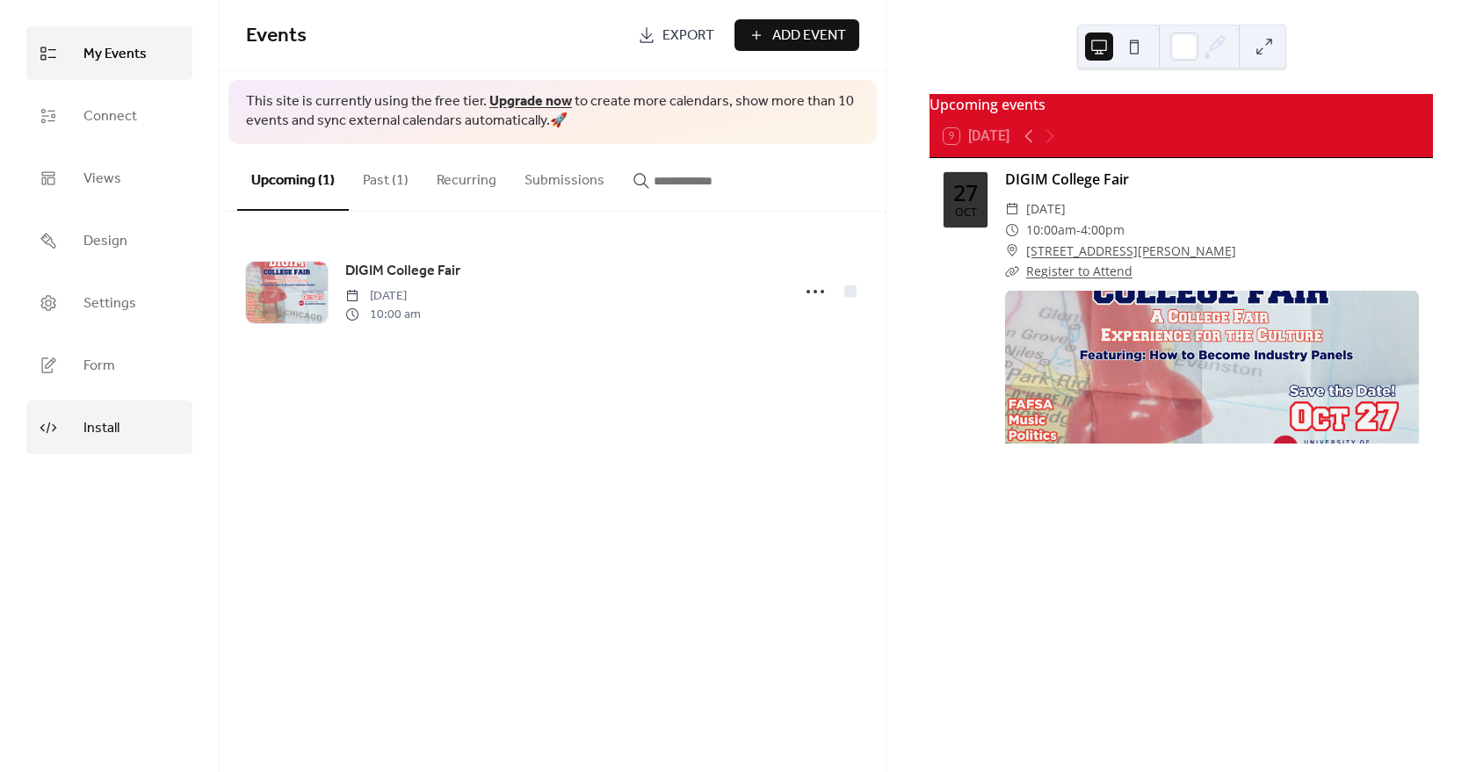
click at [119, 415] on span "Install" at bounding box center [101, 428] width 36 height 27
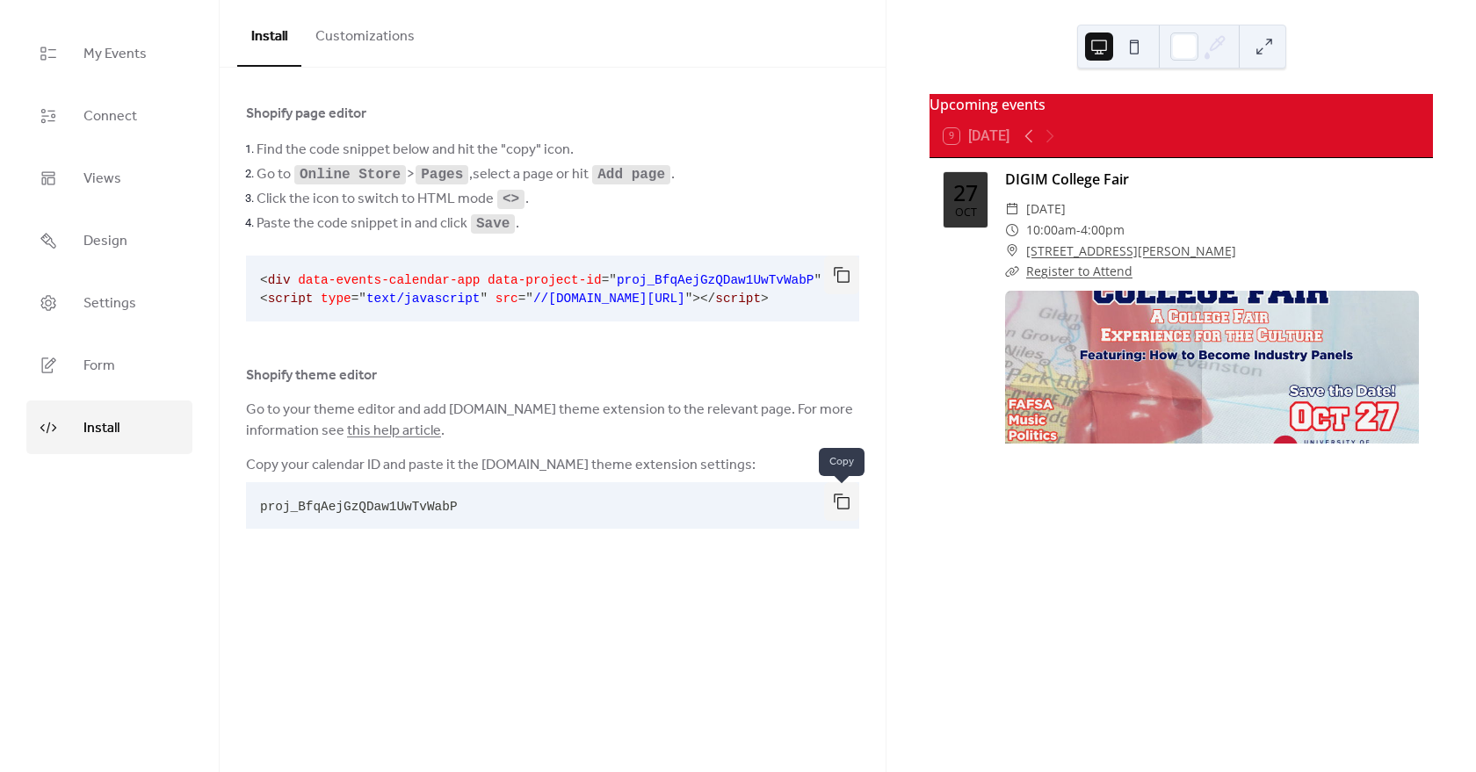
click at [844, 504] on button "button" at bounding box center [841, 501] width 35 height 39
